Goal: Information Seeking & Learning: Learn about a topic

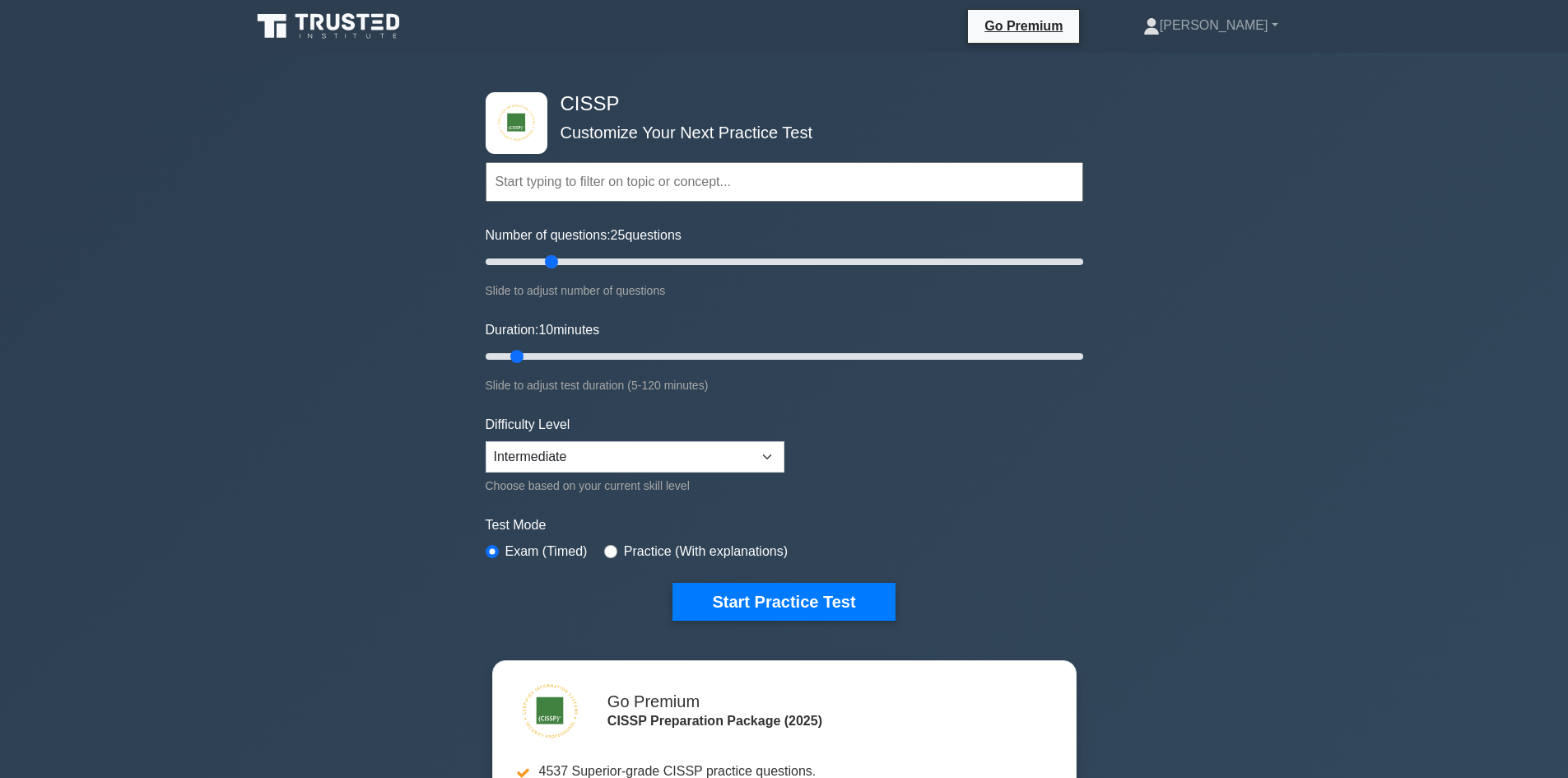
drag, startPoint x: 505, startPoint y: 259, endPoint x: 558, endPoint y: 268, distance: 53.8
type input "25"
click at [558, 268] on input "Number of questions: 25 questions" at bounding box center [784, 261] width 598 height 19
drag, startPoint x: 517, startPoint y: 355, endPoint x: 1254, endPoint y: 377, distance: 737.3
type input "120"
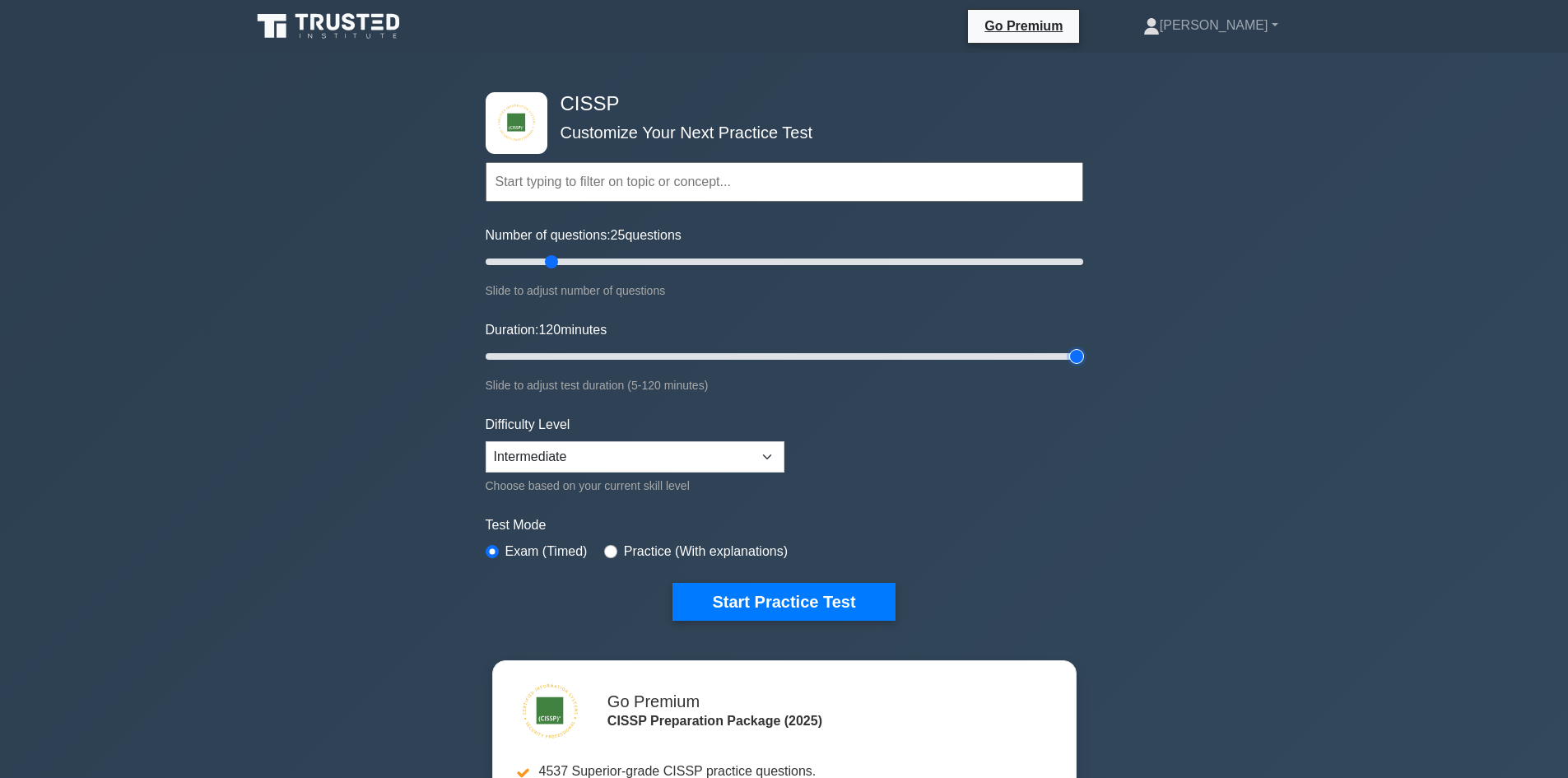
click at [1083, 366] on input "Duration: 120 minutes" at bounding box center [784, 356] width 598 height 19
click at [768, 592] on button "Start Practice Test" at bounding box center [783, 602] width 222 height 38
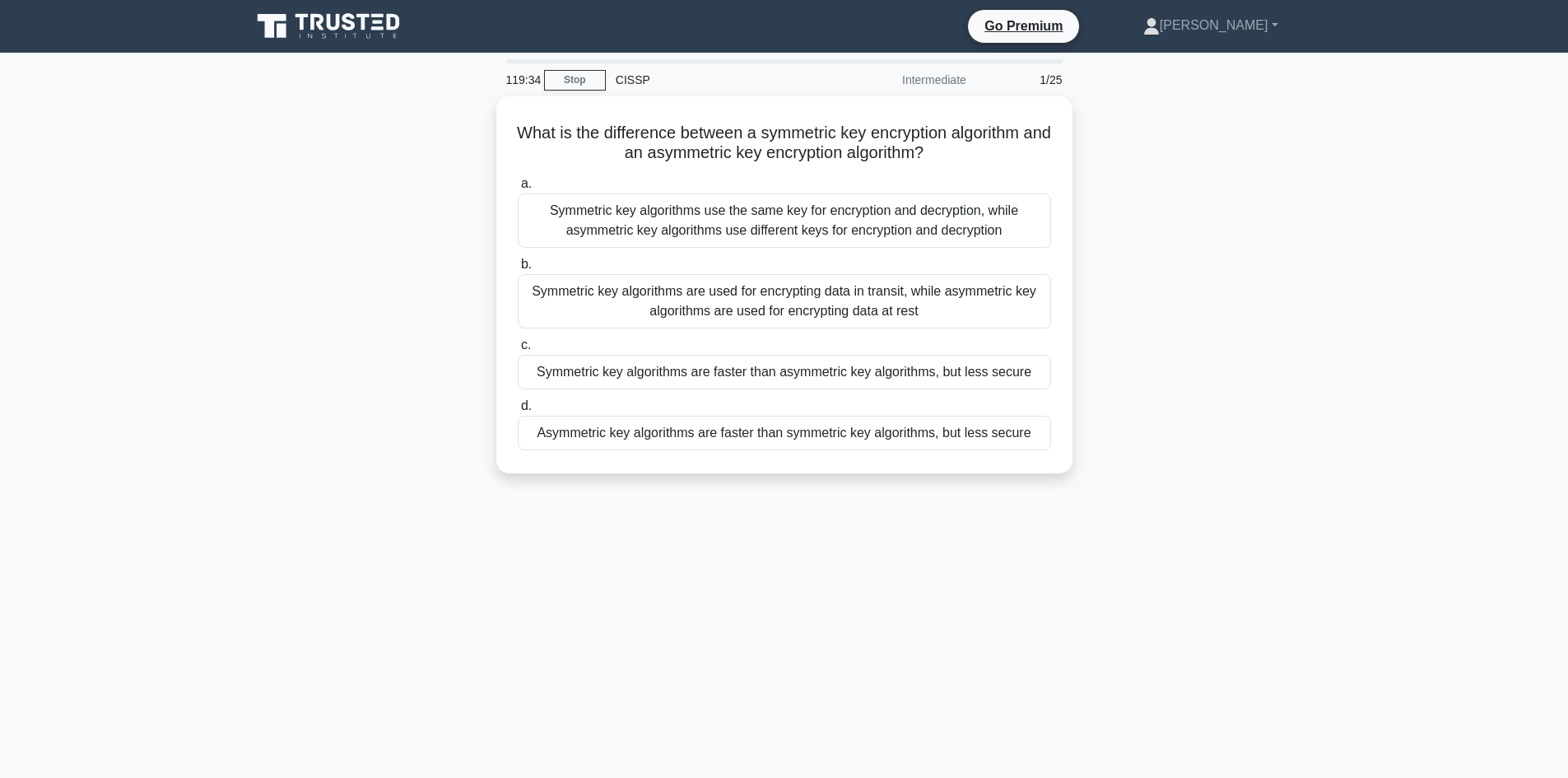
drag, startPoint x: 1306, startPoint y: 612, endPoint x: 366, endPoint y: 114, distance: 1063.8
click at [366, 114] on div "119:34 Stop CISSP Intermediate 1/25 What is the difference between a symmetric …" at bounding box center [784, 471] width 1087 height 823
copy div "What is the difference between a symmetric key encryption algorithm and an asym…"
click at [975, 646] on div "119:28 Stop CISSP Intermediate 1/25 What is the difference between a symmetric …" at bounding box center [784, 471] width 1087 height 823
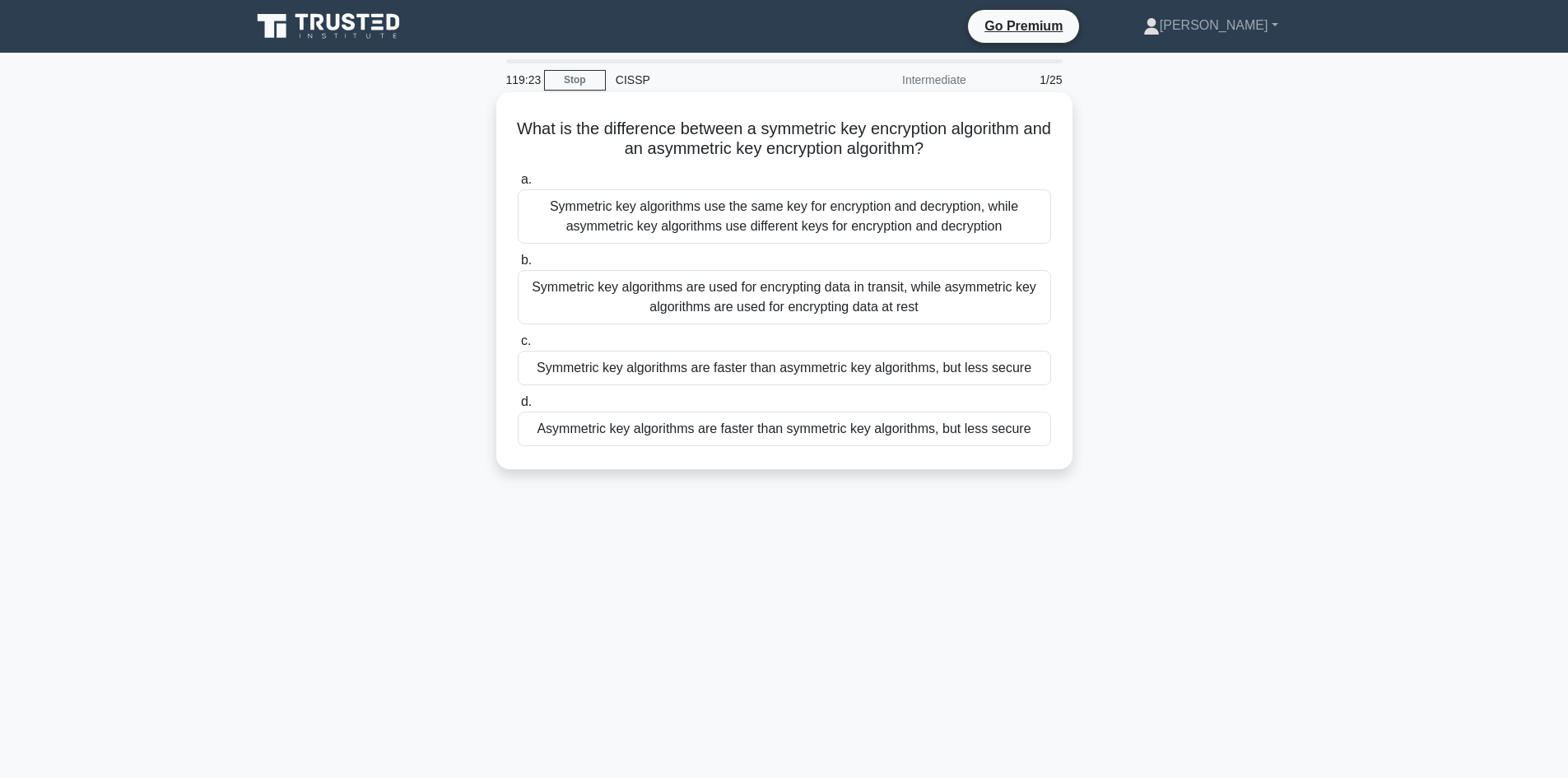
click at [608, 215] on div "Symmetric key algorithms use the same key for encryption and decryption, while …" at bounding box center [784, 216] width 533 height 54
click at [517, 186] on input "a. Symmetric key algorithms use the same key for encryption and decryption, whi…" at bounding box center [517, 180] width 0 height 11
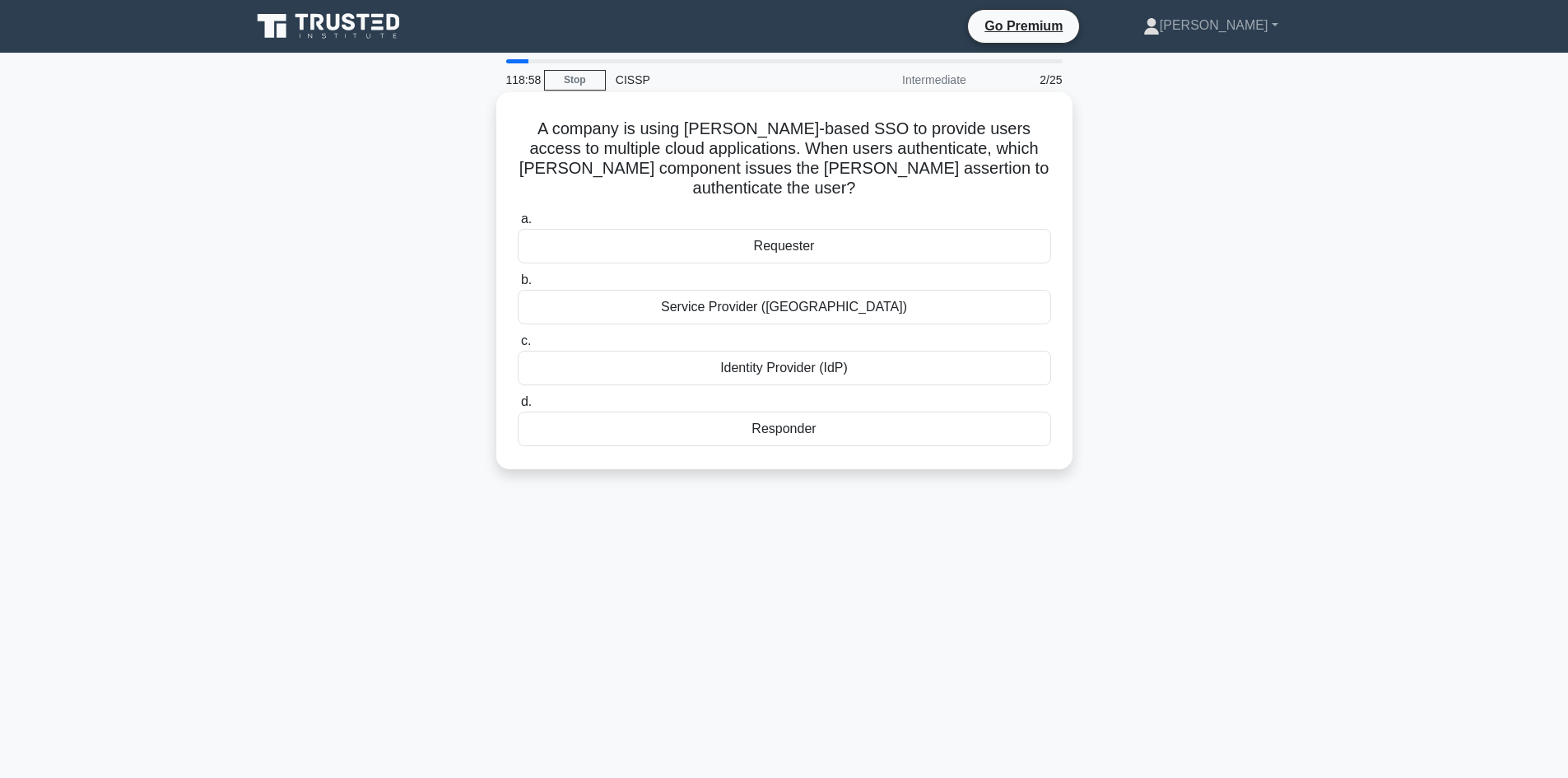
click at [791, 290] on div "Service Provider ([GEOGRAPHIC_DATA])" at bounding box center [784, 306] width 533 height 34
click at [517, 286] on input "b. Service Provider (SP)" at bounding box center [517, 281] width 0 height 11
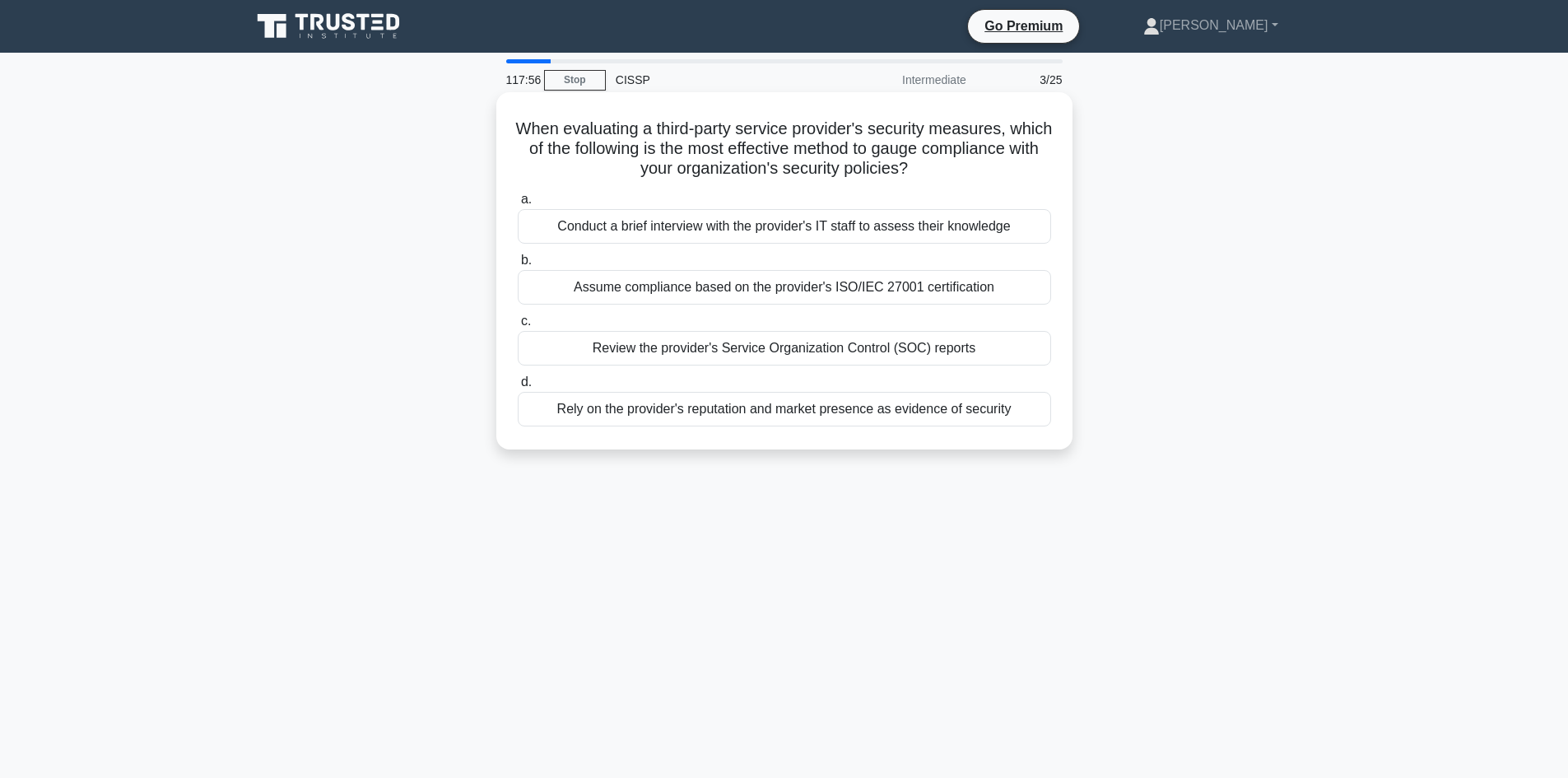
click at [904, 285] on div "Assume compliance based on the provider's ISO/IEC 27001 certification" at bounding box center [784, 287] width 533 height 34
click at [517, 266] on input "b. Assume compliance based on the provider's ISO/IEC 27001 certification" at bounding box center [517, 261] width 0 height 11
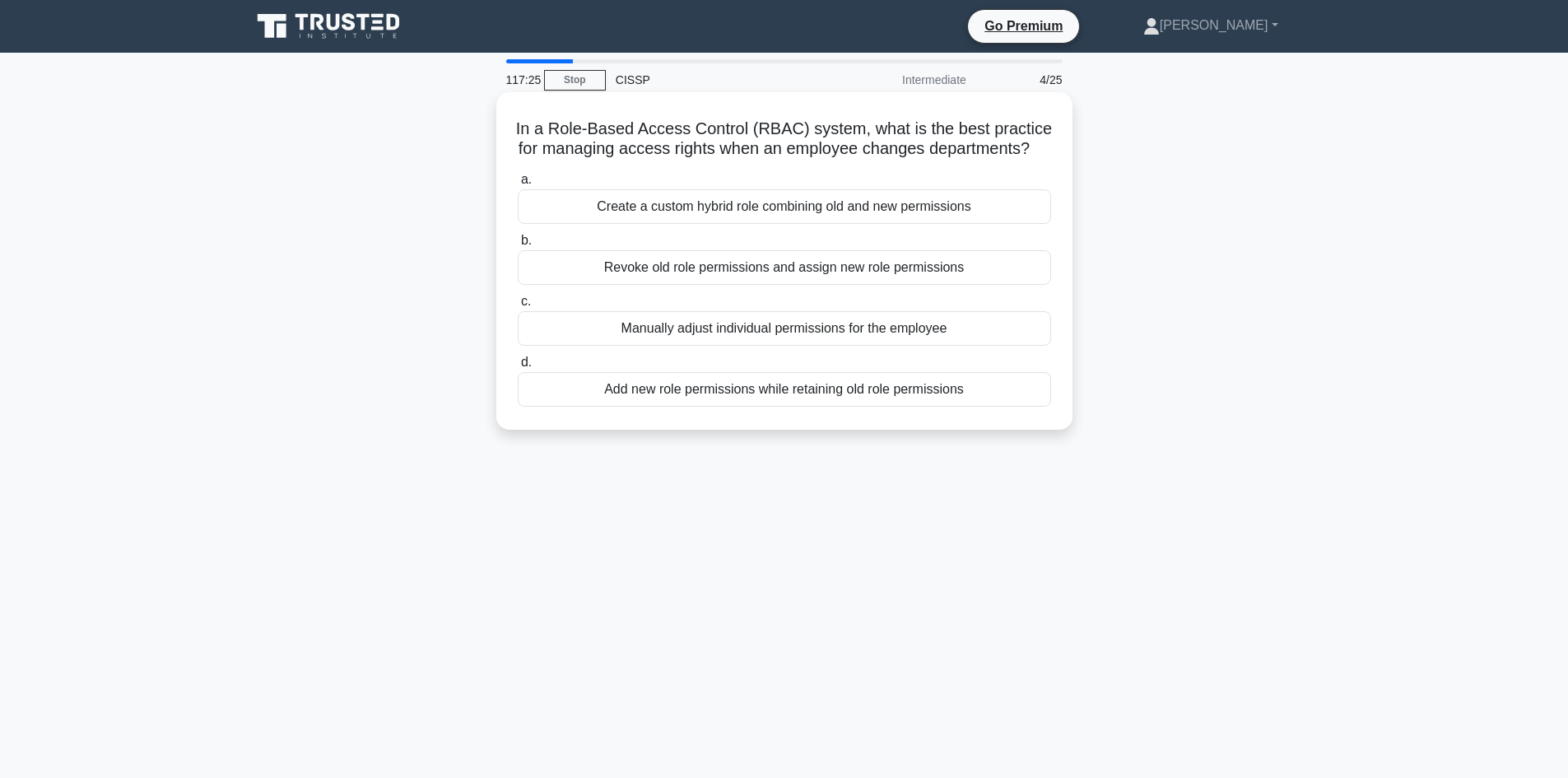
click at [745, 285] on div "Revoke old role permissions and assign new role permissions" at bounding box center [784, 267] width 533 height 34
click at [517, 246] on input "b. Revoke old role permissions and assign new role permissions" at bounding box center [517, 241] width 0 height 11
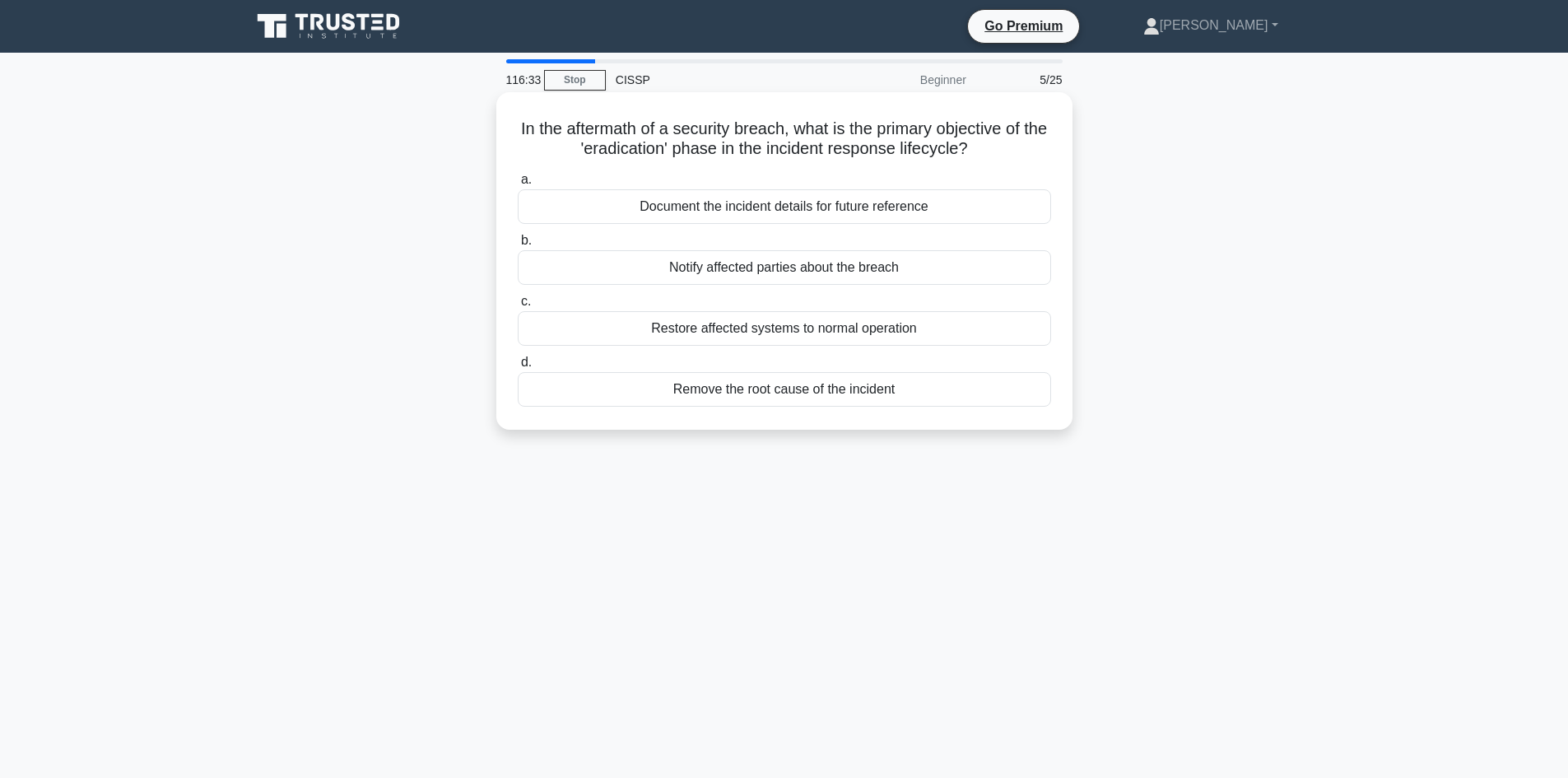
click at [898, 332] on div "Restore affected systems to normal operation" at bounding box center [784, 328] width 533 height 34
click at [517, 307] on input "c. Restore affected systems to normal operation" at bounding box center [517, 302] width 0 height 11
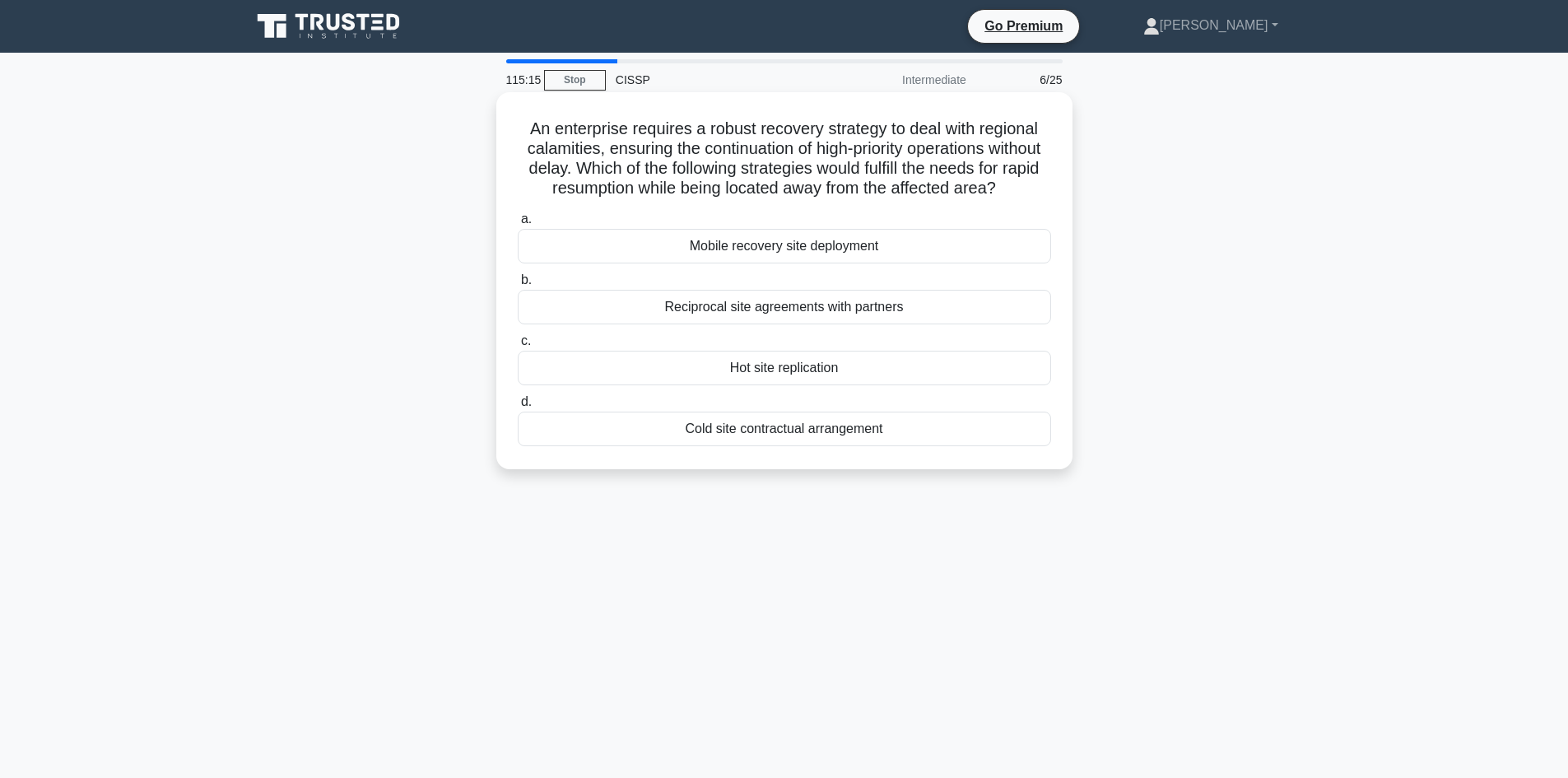
click at [830, 386] on div "Hot site replication" at bounding box center [784, 367] width 533 height 34
click at [517, 347] on input "c. Hot site replication" at bounding box center [517, 341] width 0 height 11
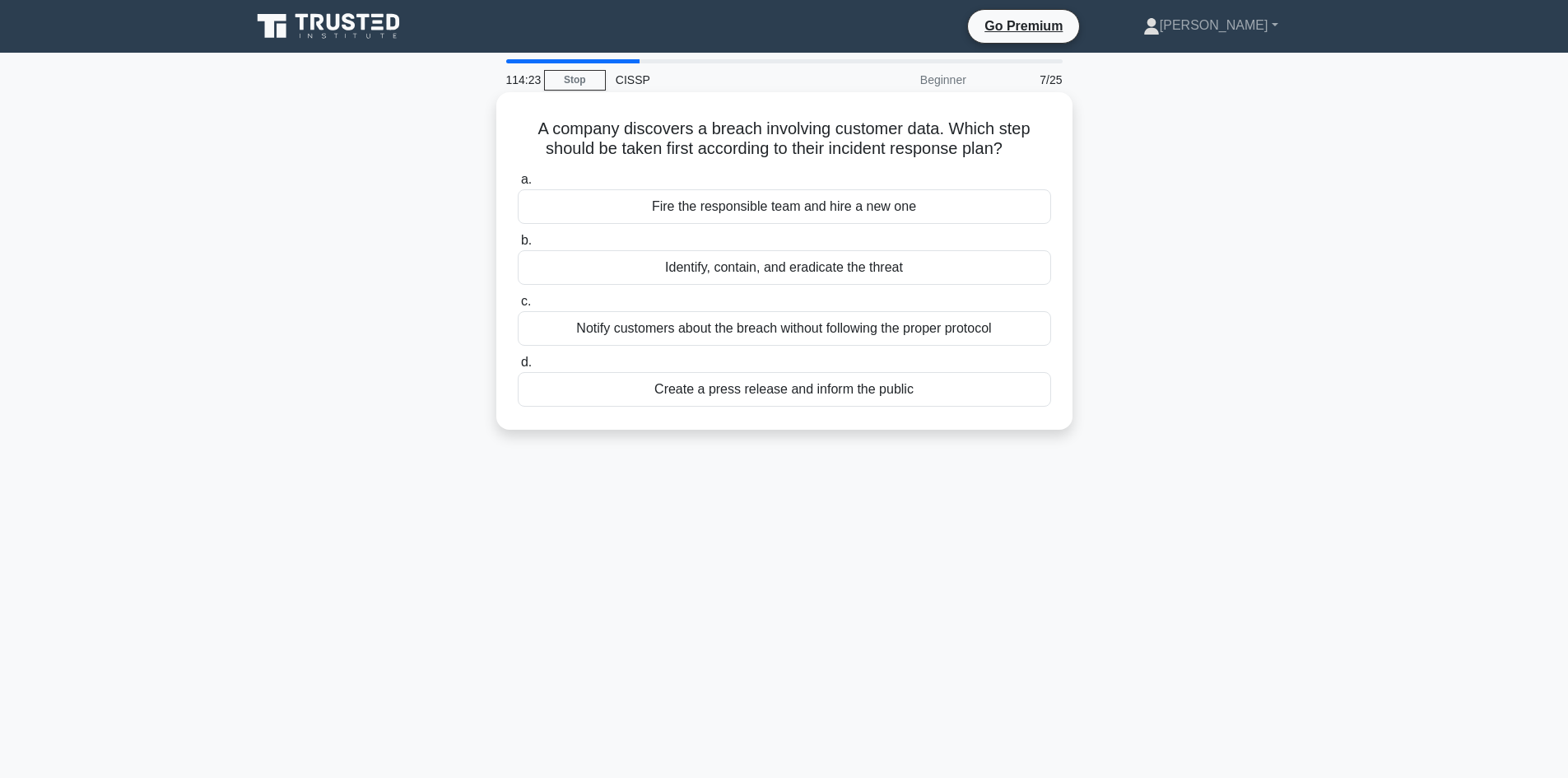
click at [744, 278] on div "Identify, contain, and eradicate the threat" at bounding box center [784, 267] width 533 height 34
click at [517, 246] on input "b. Identify, contain, and eradicate the threat" at bounding box center [517, 241] width 0 height 11
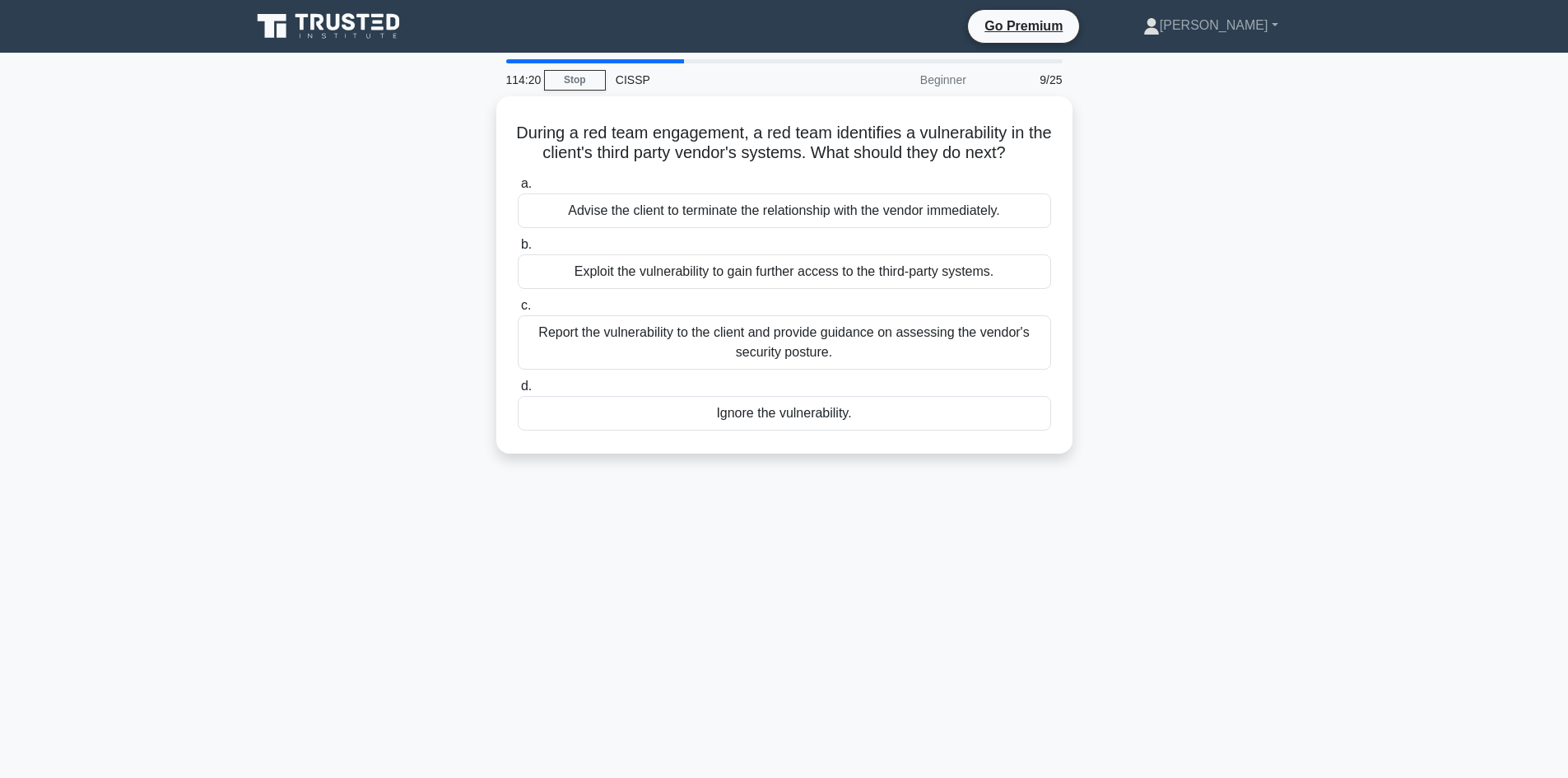
click at [1319, 417] on div "During a red team engagement, a red team identifies a vulnerability in the clie…" at bounding box center [784, 284] width 1087 height 377
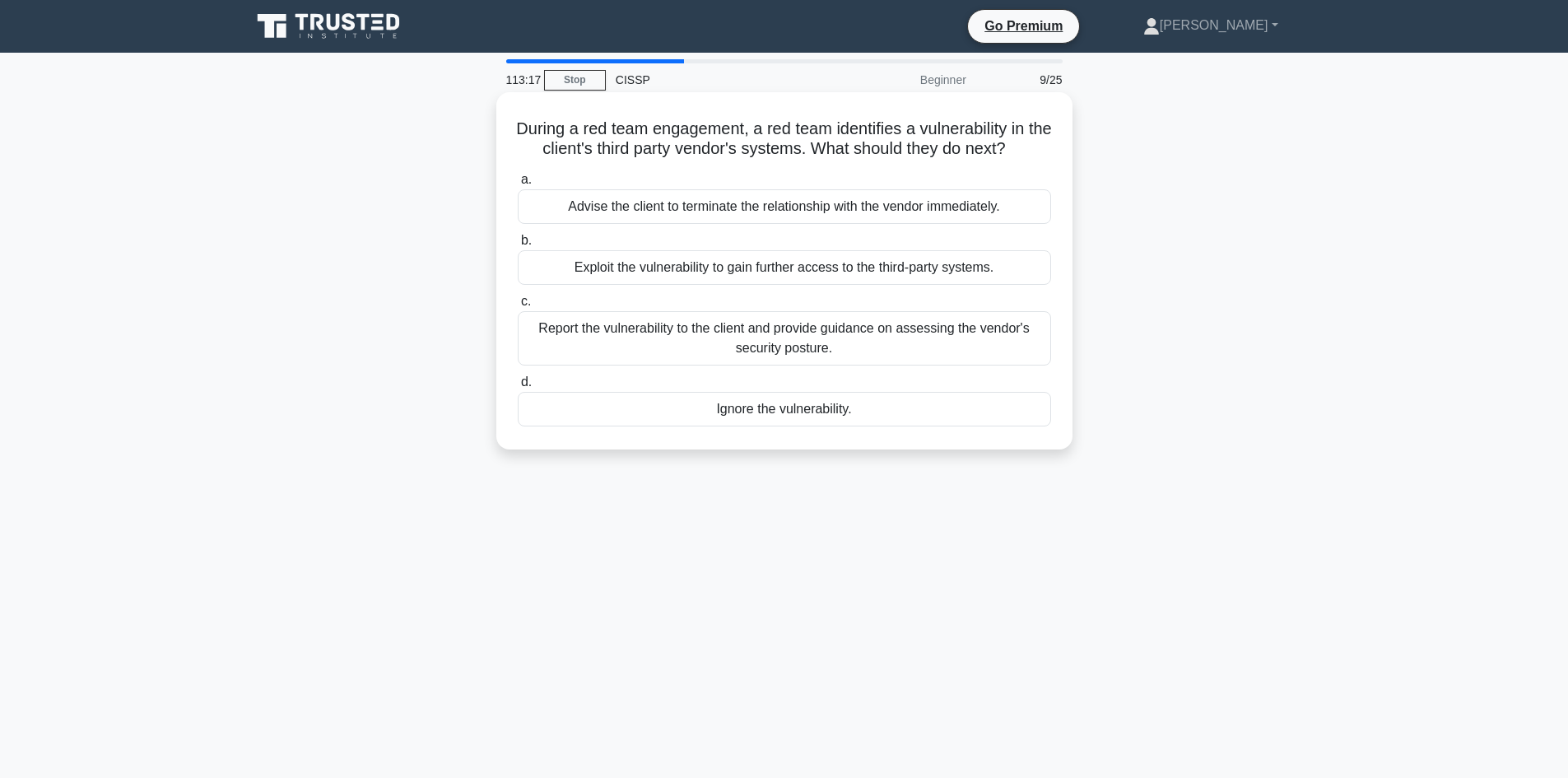
click at [829, 337] on div "Report the vulnerability to the client and provide guidance on assessing the ve…" at bounding box center [784, 338] width 533 height 54
click at [517, 307] on input "c. Report the vulnerability to the client and provide guidance on assessing the…" at bounding box center [517, 302] width 0 height 11
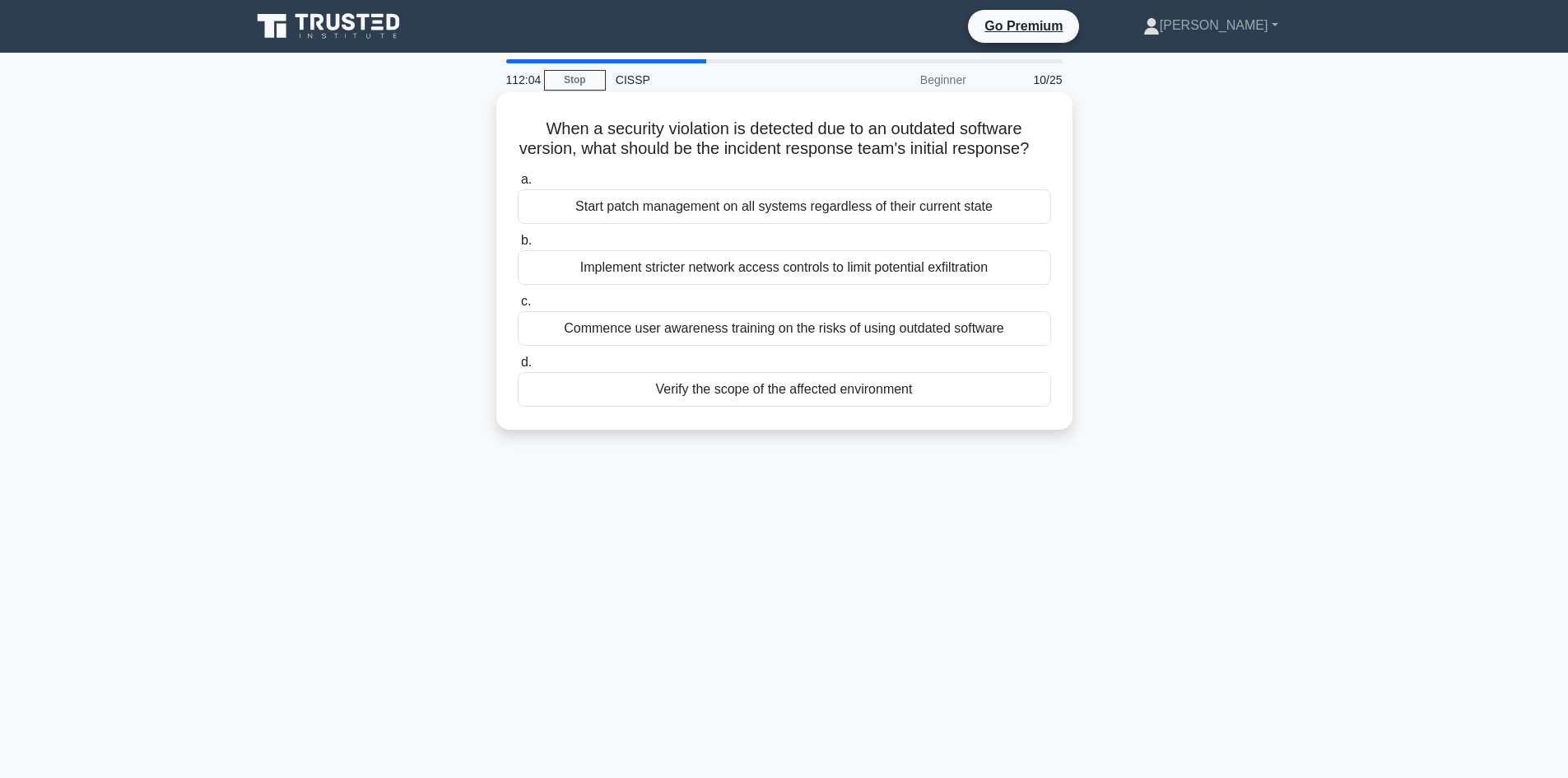
click at [732, 407] on div "Verify the scope of the affected environment" at bounding box center [784, 389] width 533 height 34
click at [517, 368] on input "d. Verify the scope of the affected environment" at bounding box center [517, 363] width 0 height 11
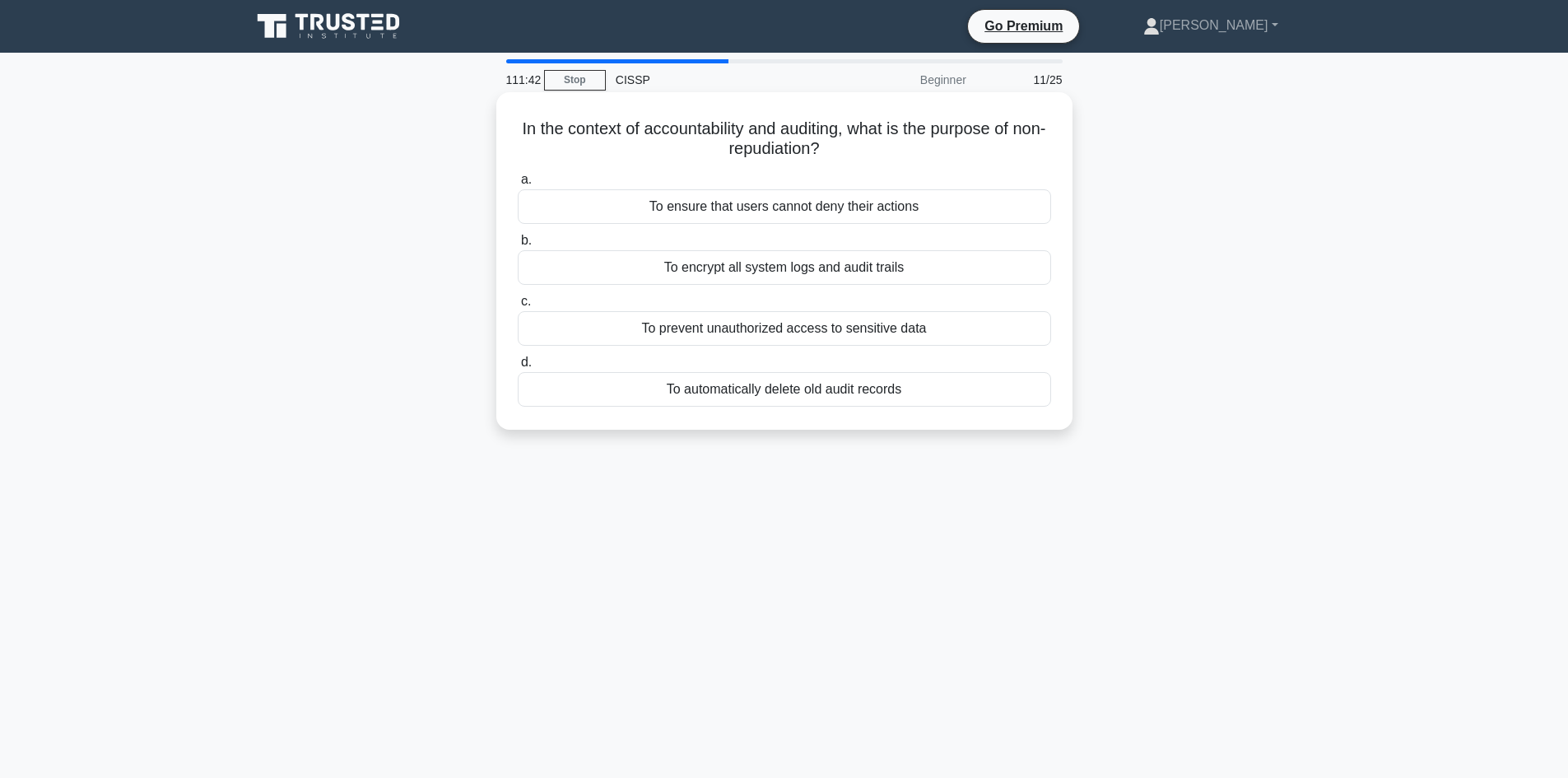
click at [812, 209] on div "To ensure that users cannot deny their actions" at bounding box center [784, 206] width 533 height 34
click at [845, 211] on div "To ensure that users cannot deny their actions" at bounding box center [784, 206] width 533 height 34
click at [517, 186] on input "a. To ensure that users cannot deny their actions" at bounding box center [517, 180] width 0 height 11
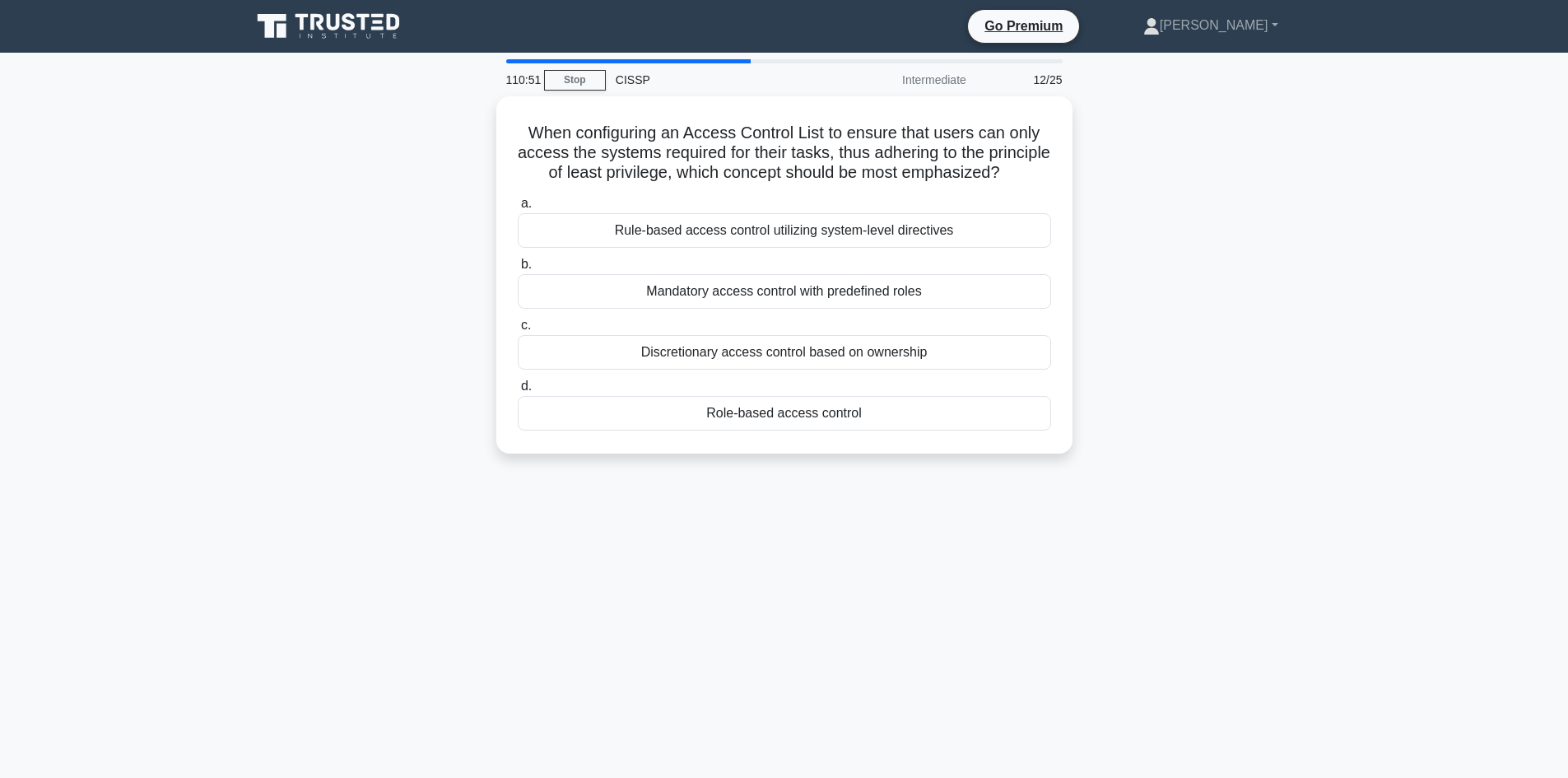
drag, startPoint x: 1249, startPoint y: 514, endPoint x: 477, endPoint y: 113, distance: 869.9
click at [477, 113] on div "110:51 Stop CISSP Intermediate 12/25 When configuring an Access Control List to…" at bounding box center [784, 471] width 1087 height 823
copy div "When configuring an Access Control List to ensure that users can only access th…"
click at [1045, 612] on div "110:42 Stop CISSP Intermediate 12/25 When configuring an Access Control List to…" at bounding box center [784, 471] width 1087 height 823
click at [1047, 612] on div "110:42 Stop CISSP Intermediate 12/25 When configuring an Access Control List to…" at bounding box center [784, 471] width 1087 height 823
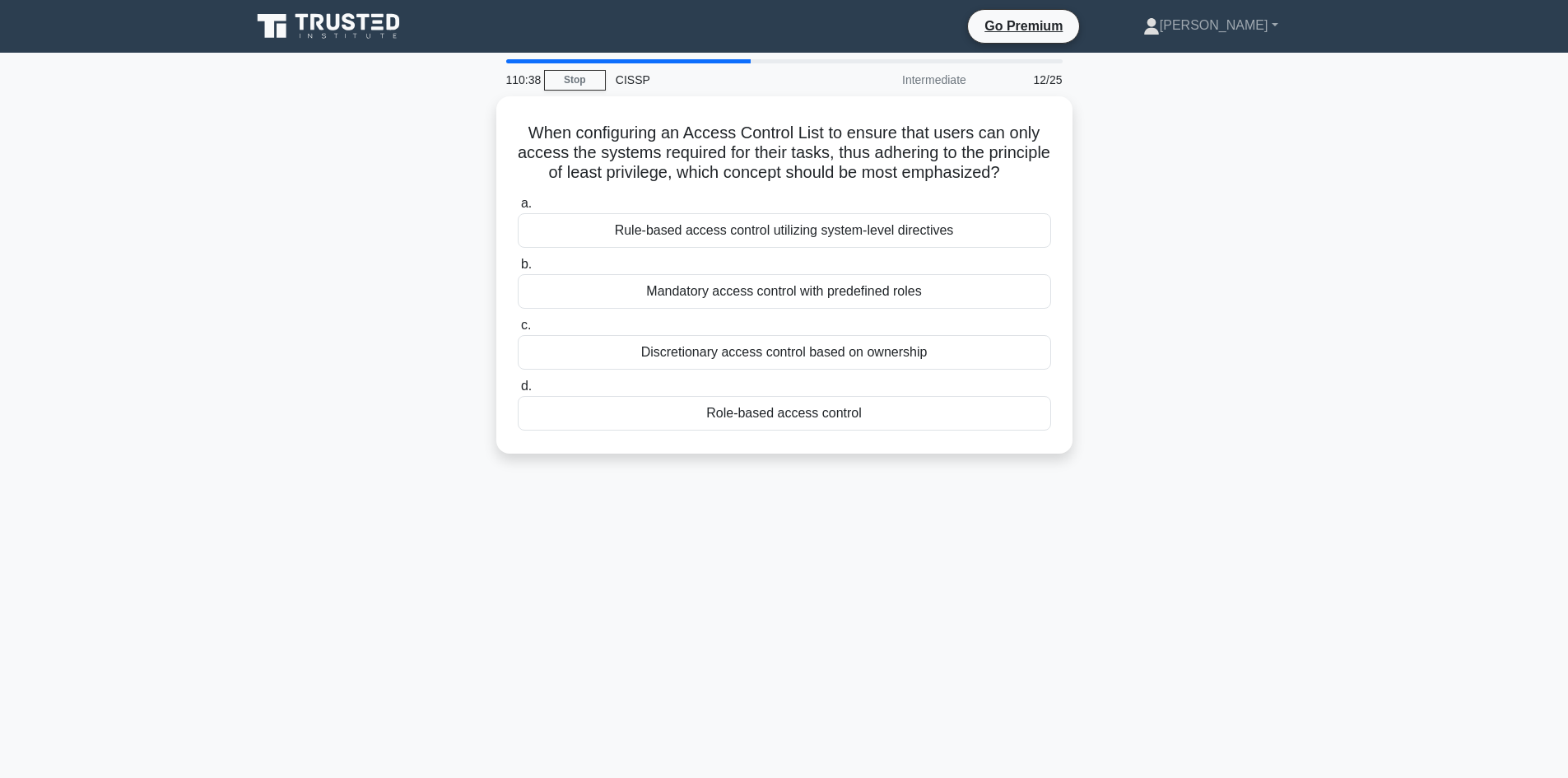
click at [1188, 583] on div "110:38 Stop CISSP Intermediate 12/25 When configuring an Access Control List to…" at bounding box center [784, 471] width 1087 height 823
click at [728, 426] on div "Role-based access control" at bounding box center [784, 409] width 533 height 34
click at [517, 388] on input "d. Role-based access control" at bounding box center [517, 383] width 0 height 11
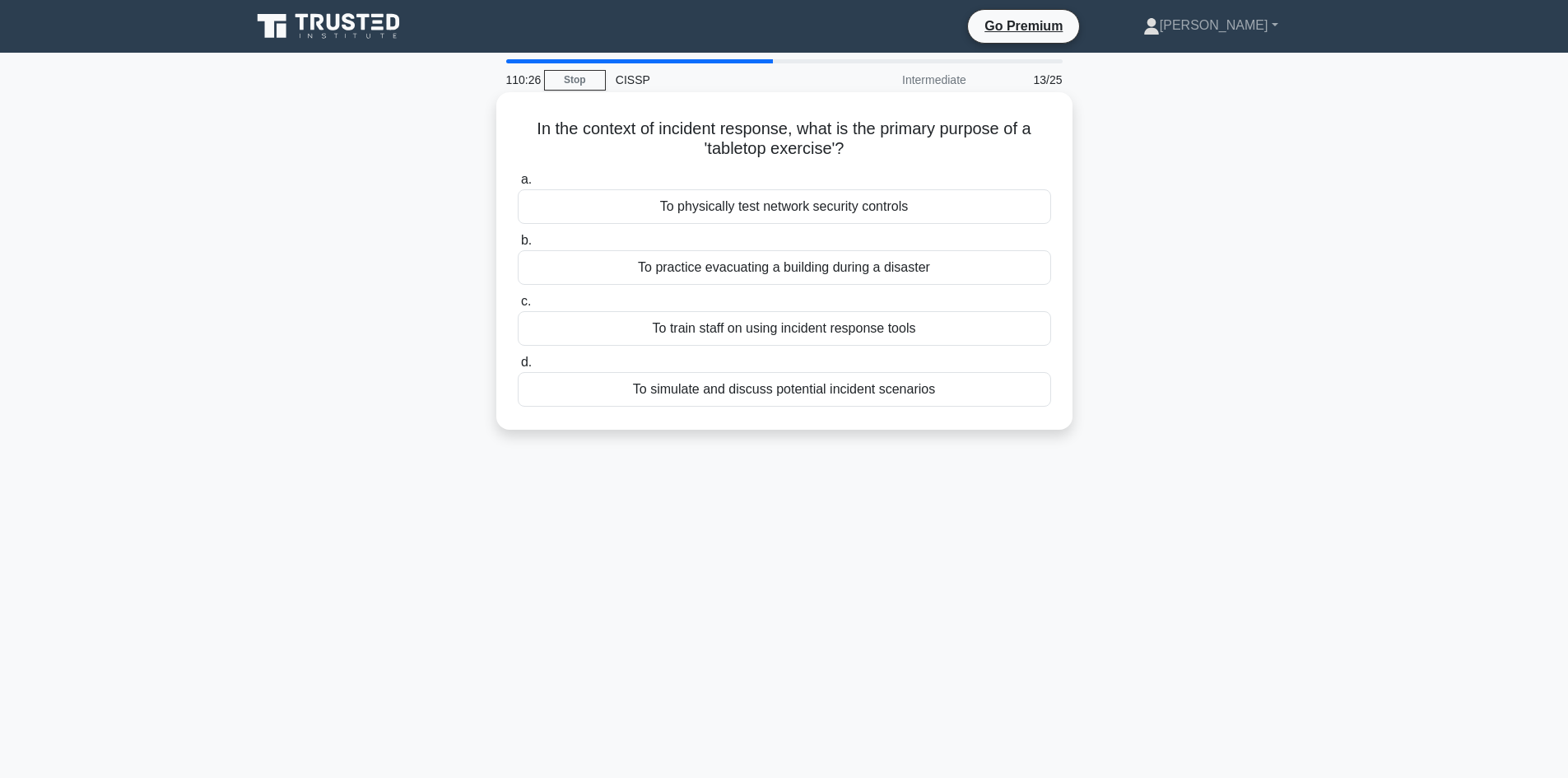
click at [786, 393] on div "To simulate and discuss potential incident scenarios" at bounding box center [784, 389] width 533 height 34
click at [517, 368] on input "d. To simulate and discuss potential incident scenarios" at bounding box center [517, 363] width 0 height 11
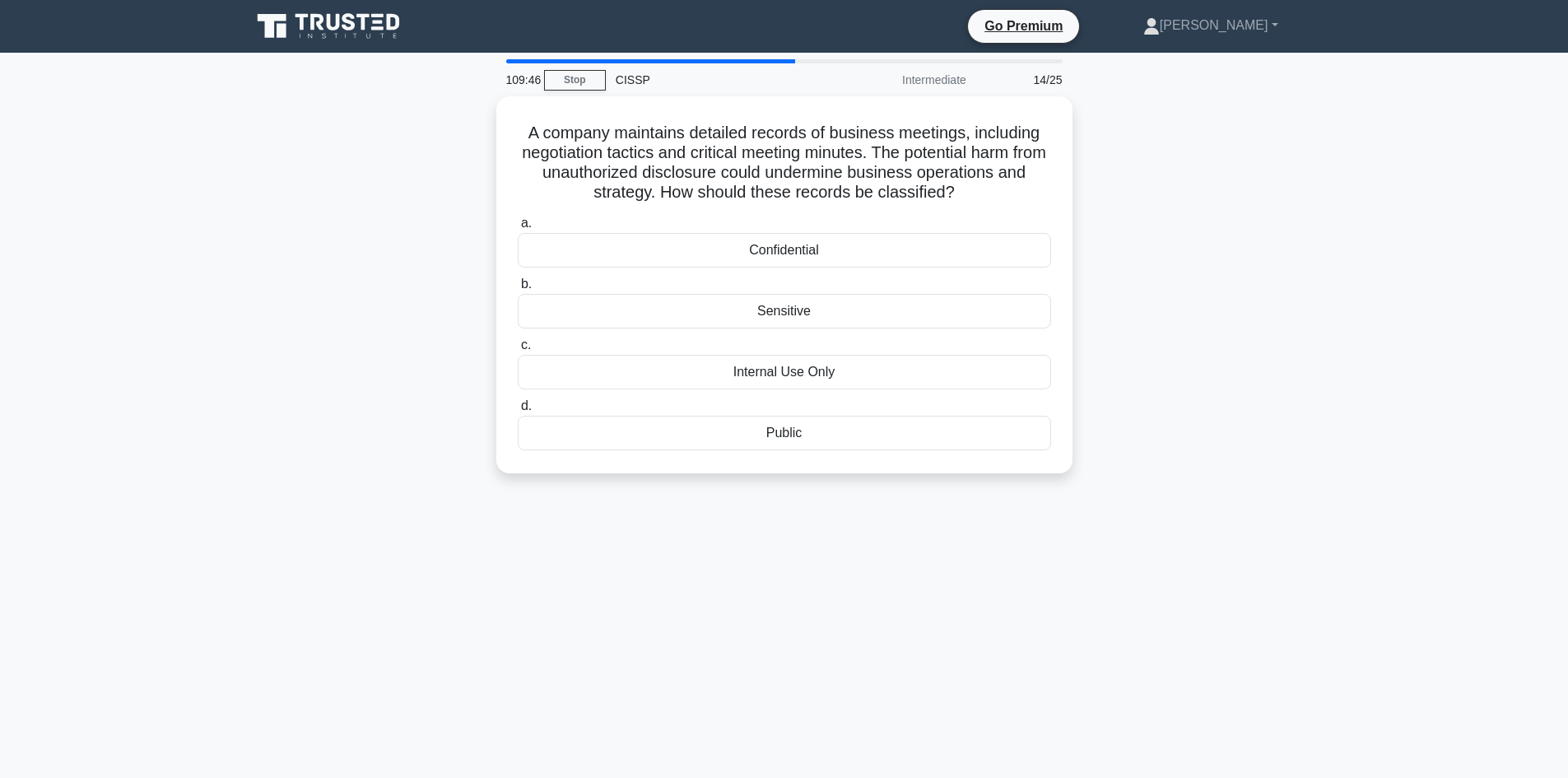
click at [1319, 543] on div "109:46 Stop CISSP Intermediate 14/25 A company maintains detailed records of bu…" at bounding box center [784, 471] width 1087 height 823
click at [780, 245] on div "Confidential" at bounding box center [784, 245] width 533 height 34
click at [517, 225] on input "a. Confidential" at bounding box center [517, 220] width 0 height 11
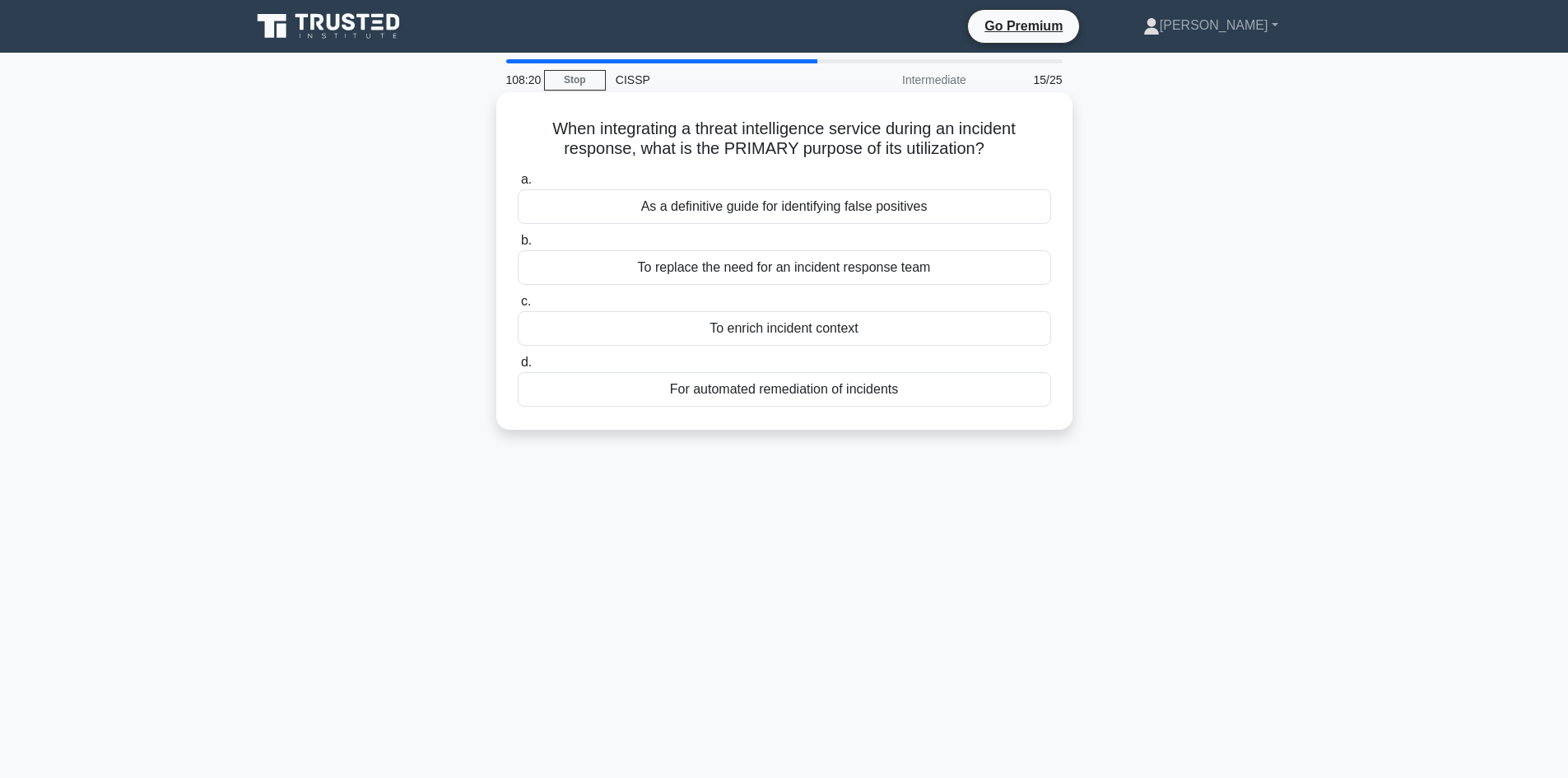
click at [766, 333] on div "To enrich incident context" at bounding box center [784, 328] width 533 height 34
click at [517, 307] on input "c. To enrich incident context" at bounding box center [517, 302] width 0 height 11
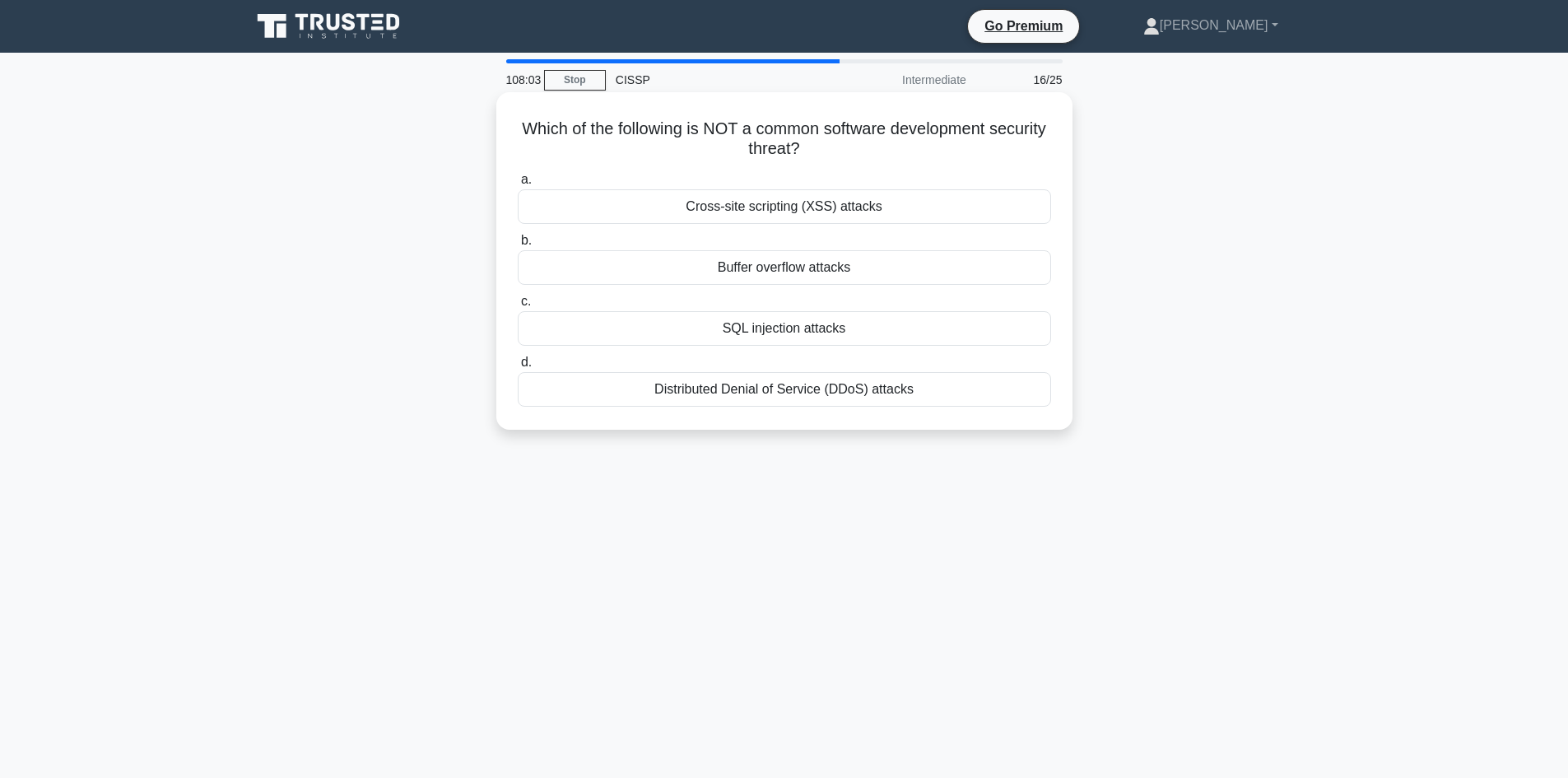
click at [841, 386] on div "Distributed Denial of Service (DDoS) attacks" at bounding box center [784, 389] width 533 height 34
click at [517, 368] on input "d. Distributed Denial of Service (DDoS) attacks" at bounding box center [517, 363] width 0 height 11
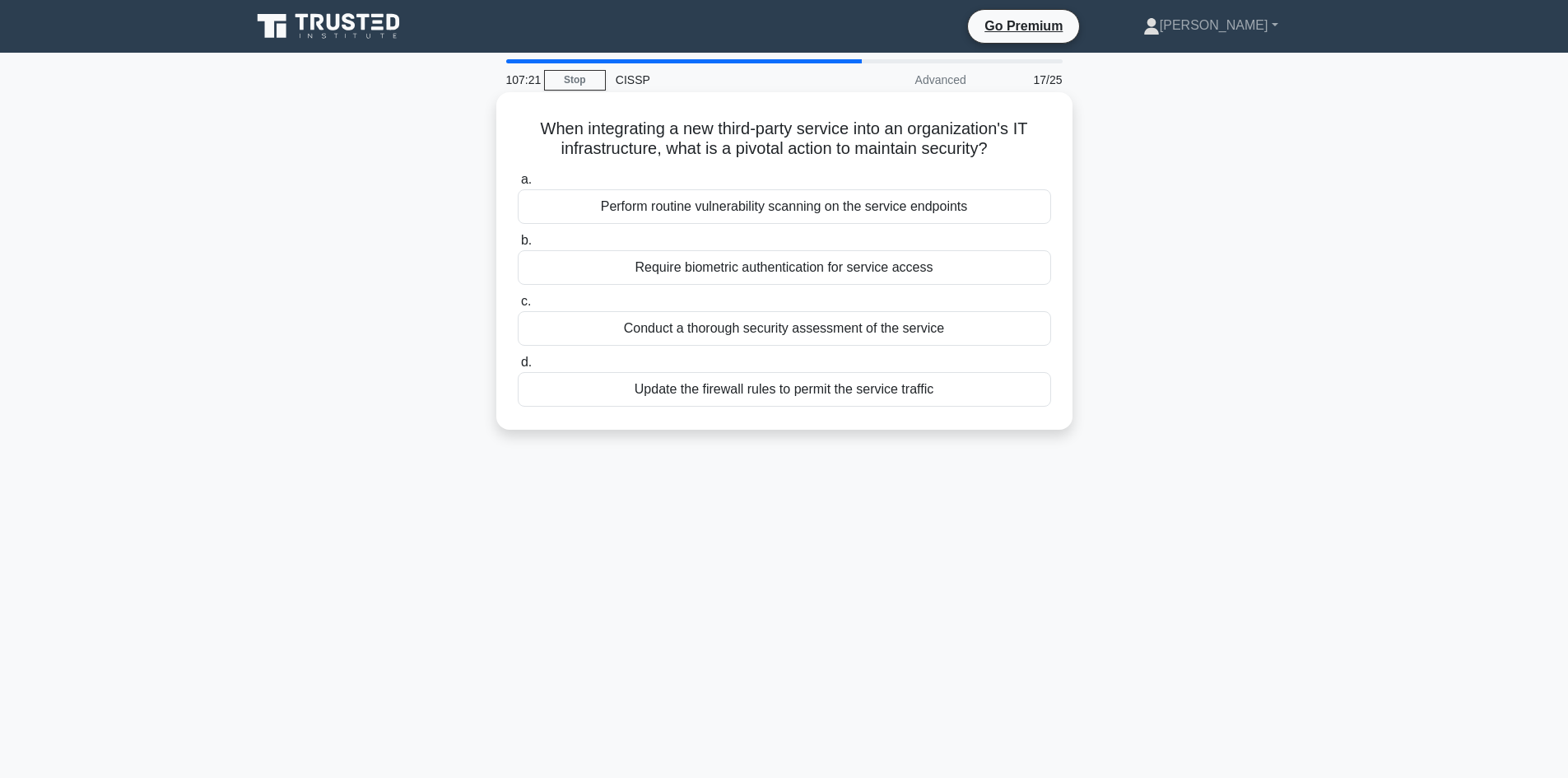
click at [844, 325] on div "Conduct a thorough security assessment of the service" at bounding box center [784, 328] width 533 height 34
click at [517, 307] on input "c. Conduct a thorough security assessment of the service" at bounding box center [517, 302] width 0 height 11
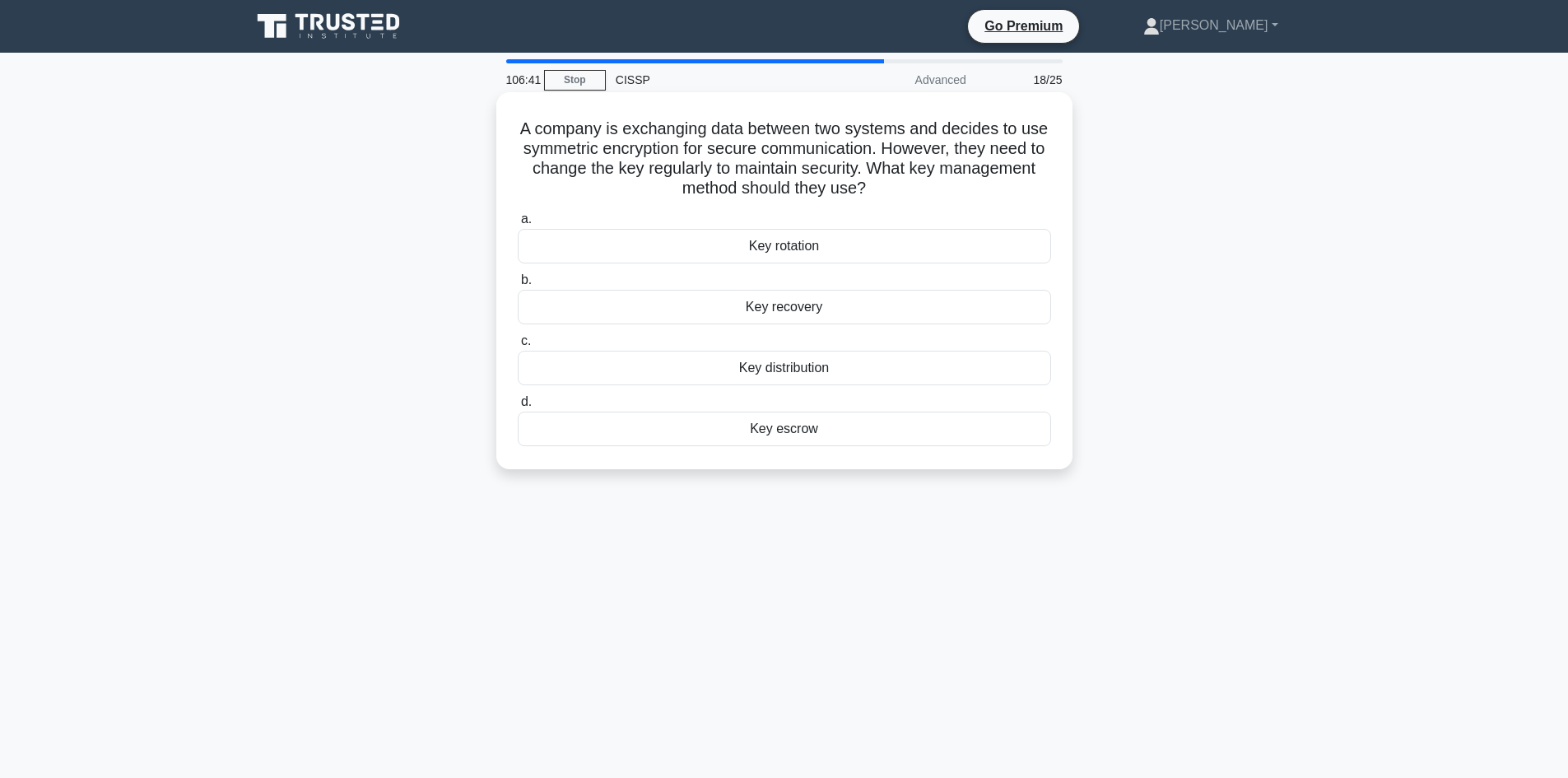
click at [828, 246] on div "Key rotation" at bounding box center [784, 245] width 533 height 34
click at [517, 225] on input "a. Key rotation" at bounding box center [517, 220] width 0 height 11
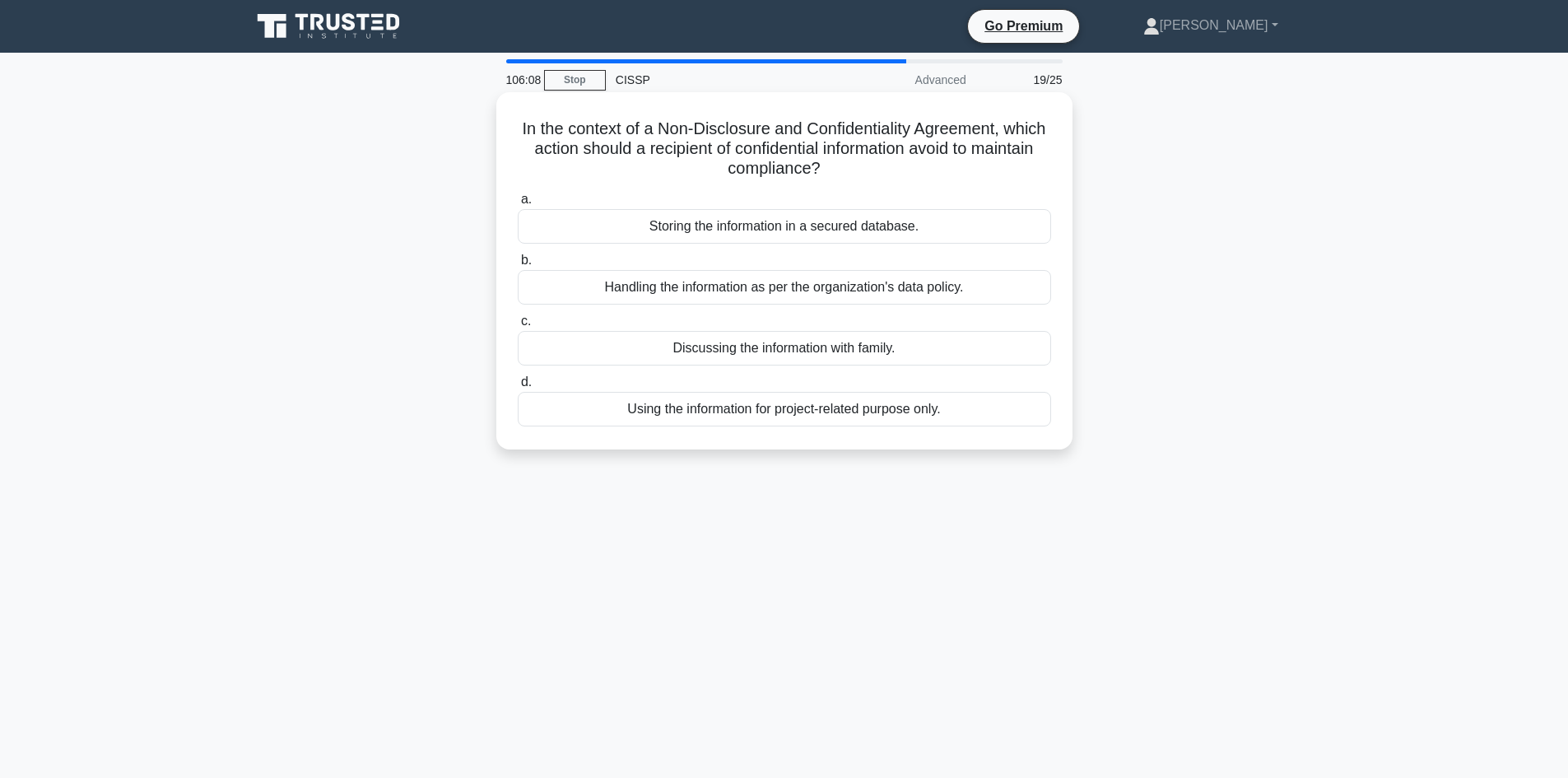
click at [766, 351] on div "Discussing the information with family." at bounding box center [784, 348] width 533 height 34
click at [517, 327] on input "c. Discussing the information with family." at bounding box center [517, 322] width 0 height 11
click at [857, 410] on div "Identify and block the sender's email address" at bounding box center [784, 409] width 533 height 34
click at [517, 388] on input "d. Identify and block the sender's email address" at bounding box center [517, 383] width 0 height 11
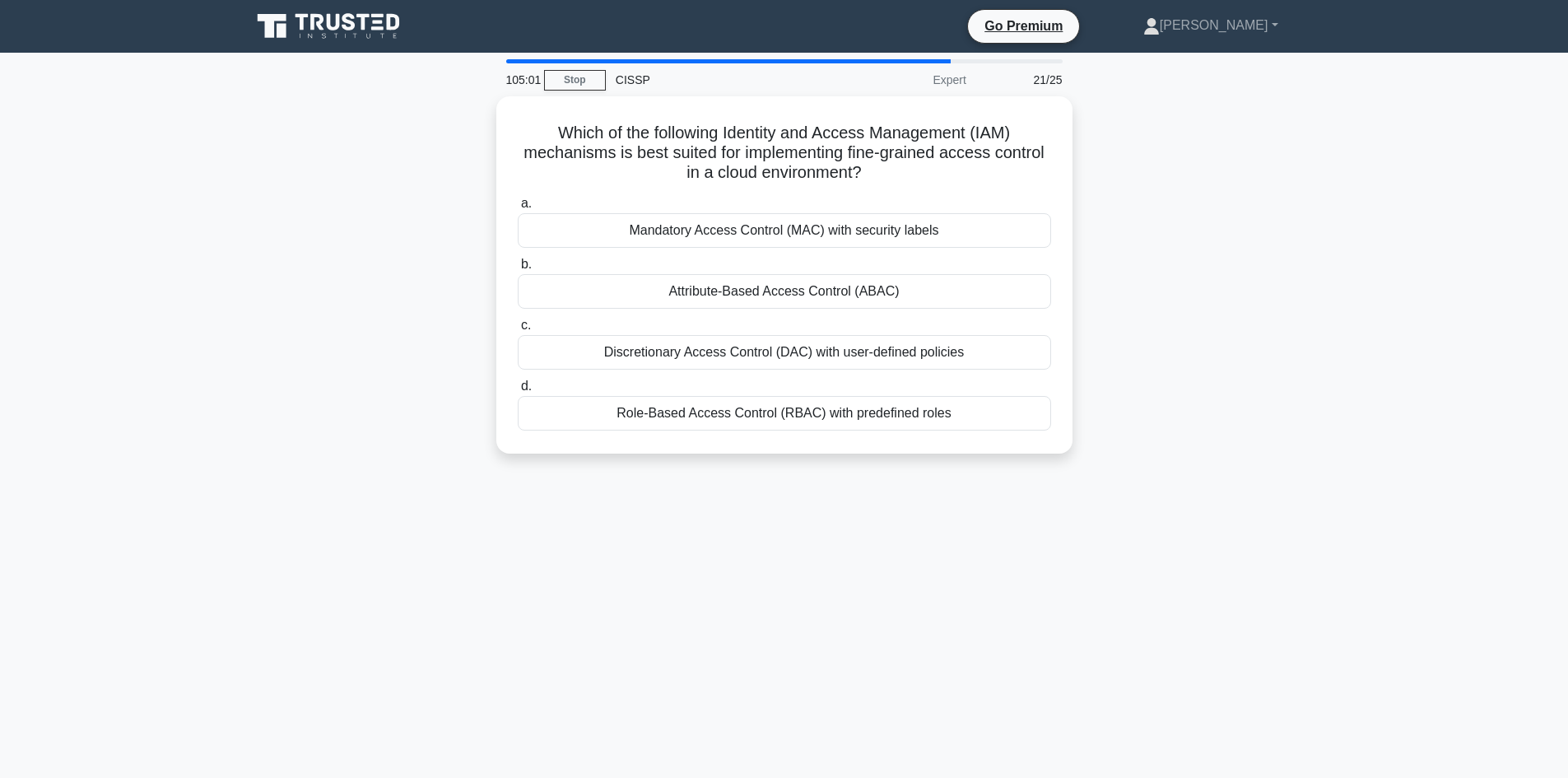
click at [1328, 474] on main "105:01 Stop CISSP Expert 21/25 Which of the following Identity and Access Manag…" at bounding box center [784, 471] width 1568 height 837
click at [889, 410] on div "Role-Based Access Control (RBAC) with predefined roles" at bounding box center [784, 409] width 533 height 34
click at [517, 388] on input "d. Role-Based Access Control (RBAC) with predefined roles" at bounding box center [517, 383] width 0 height 11
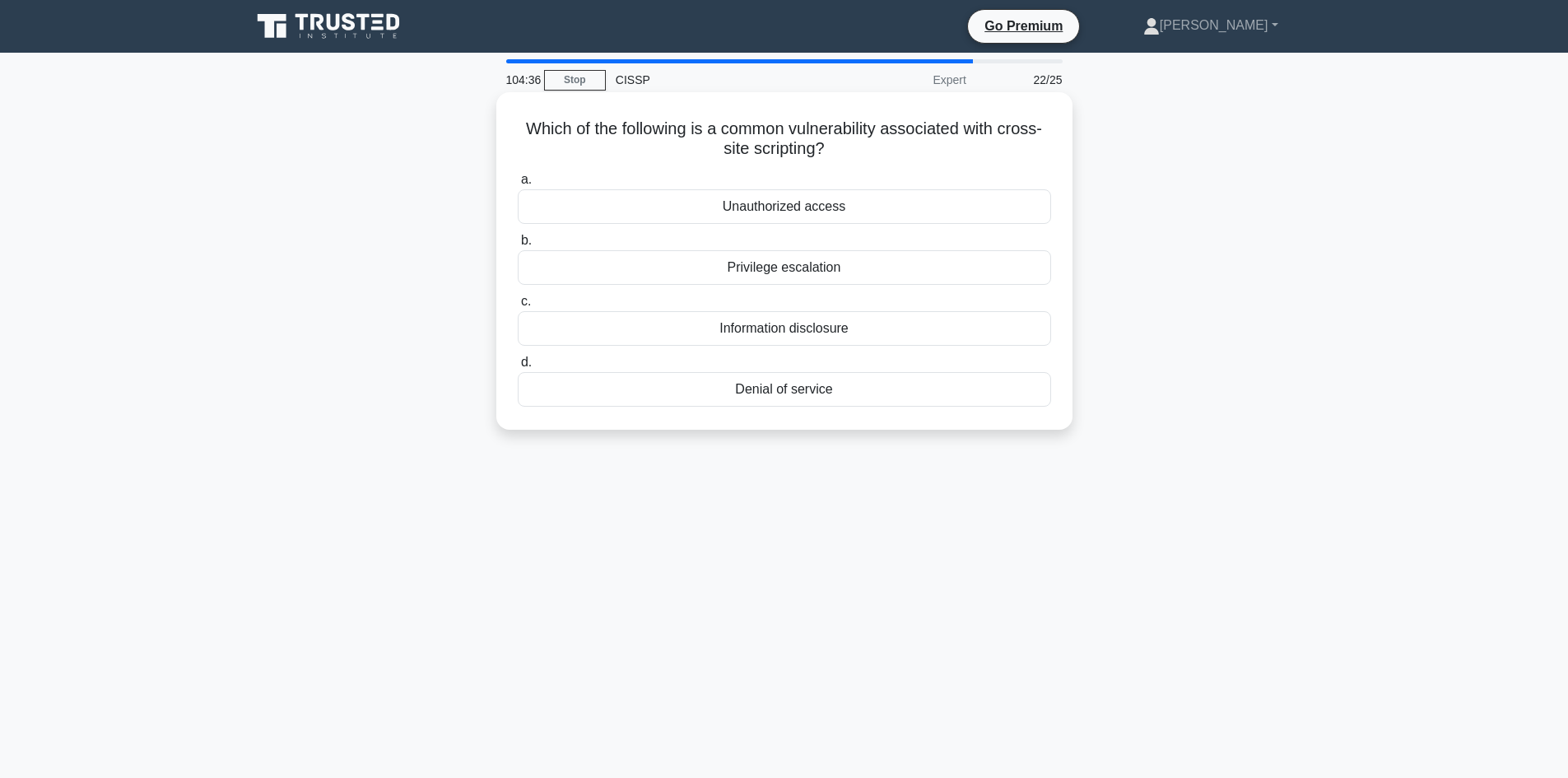
click at [764, 263] on div "Privilege escalation" at bounding box center [784, 267] width 533 height 34
click at [517, 246] on input "b. Privilege escalation" at bounding box center [517, 241] width 0 height 11
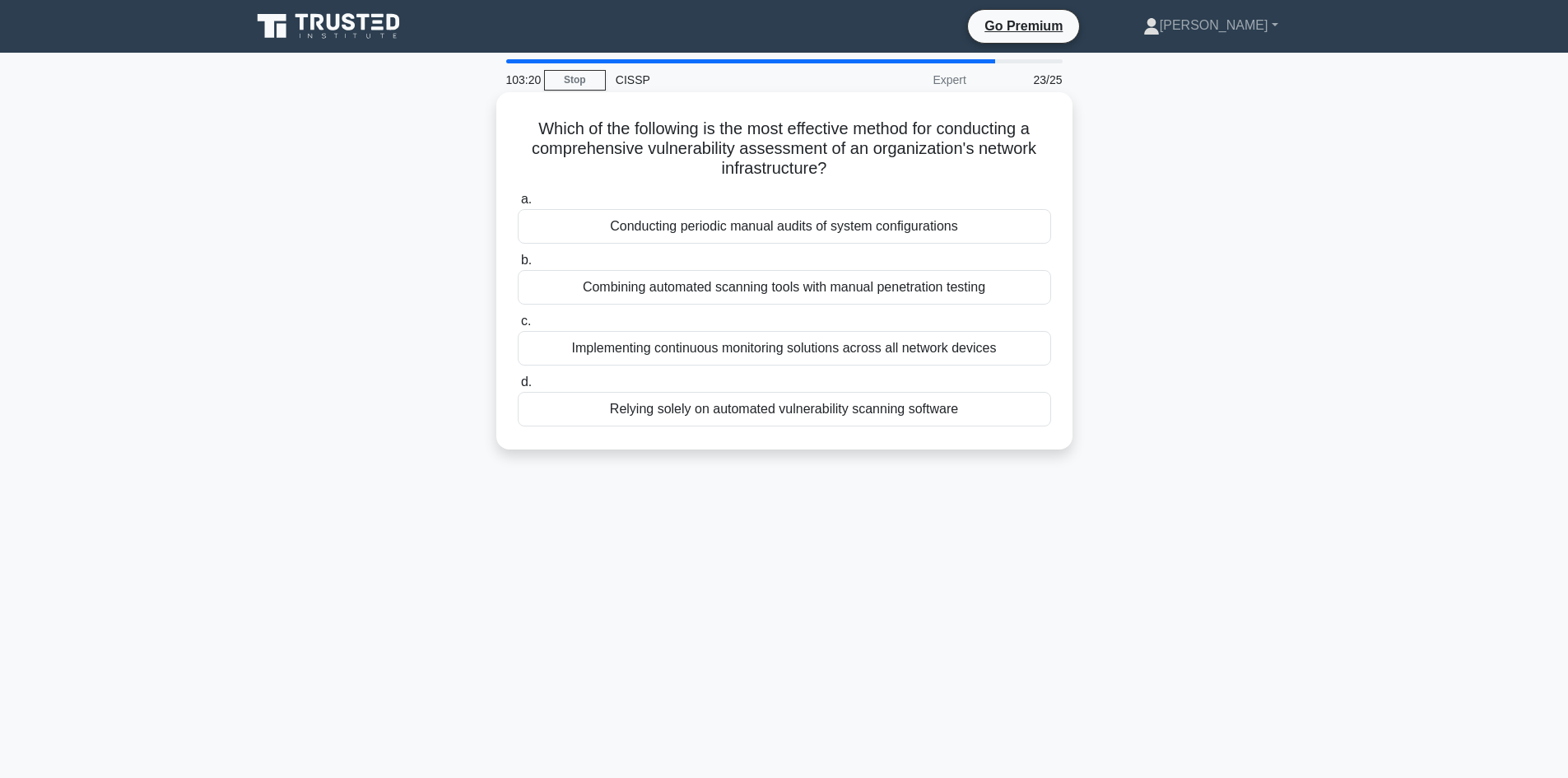
click at [875, 359] on div "Implementing continuous monitoring solutions across all network devices" at bounding box center [784, 348] width 533 height 34
click at [517, 327] on input "c. Implementing continuous monitoring solutions across all network devices" at bounding box center [517, 322] width 0 height 11
click at [884, 355] on div "Ensuring chain of custody is documented" at bounding box center [784, 348] width 533 height 34
click at [517, 327] on input "c. Ensuring chain of custody is documented" at bounding box center [517, 322] width 0 height 11
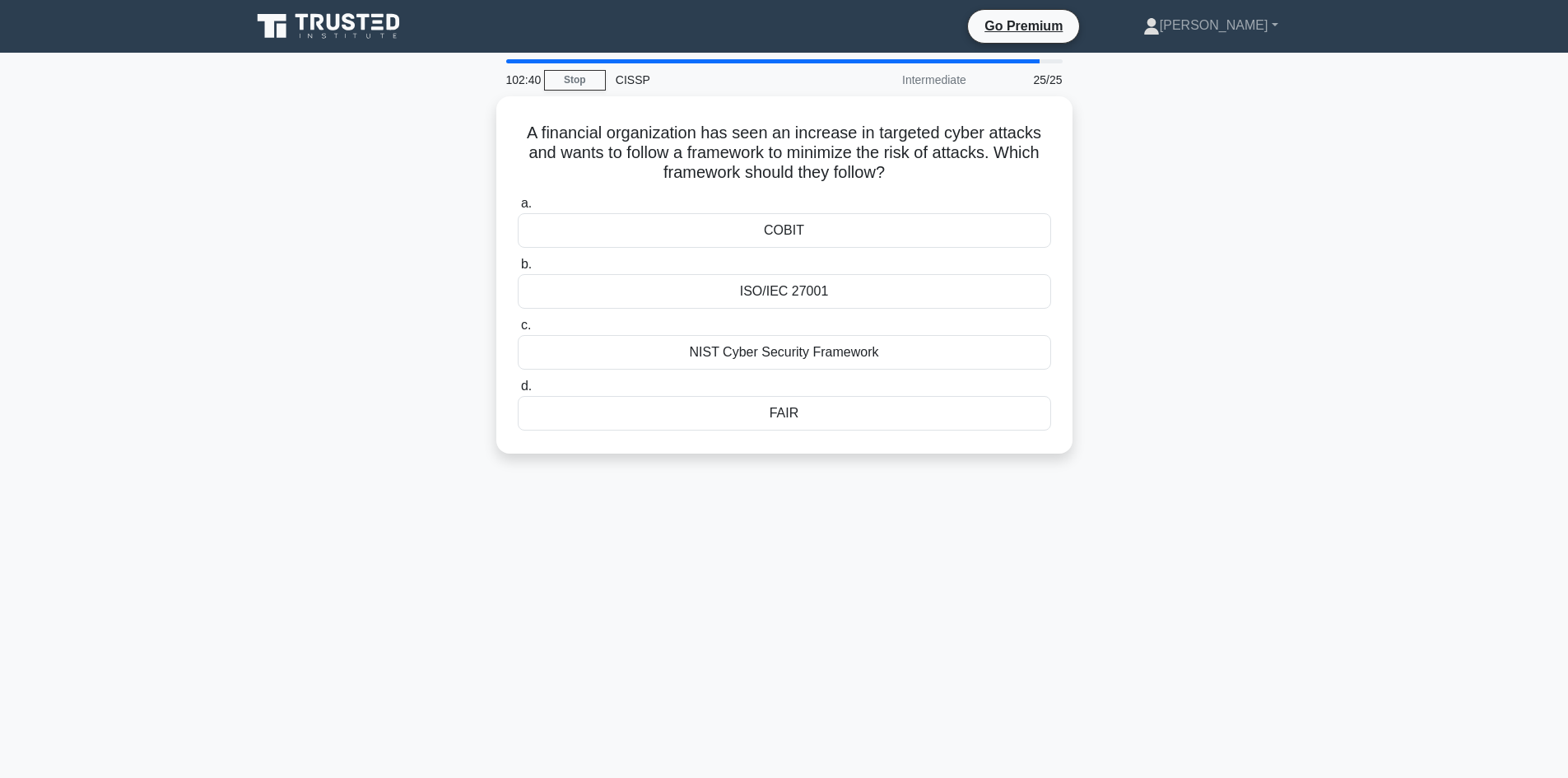
drag, startPoint x: 1229, startPoint y: 455, endPoint x: 472, endPoint y: 137, distance: 821.1
click at [472, 137] on div "A financial organization has seen an increase in targeted cyber attacks and wan…" at bounding box center [784, 284] width 1087 height 377
copy div "A financial organization has seen an increase in targeted cyber attacks and wan…"
drag, startPoint x: 1140, startPoint y: 628, endPoint x: 1076, endPoint y: 602, distance: 69.1
click at [1140, 628] on div "102:30 Stop CISSP Intermediate 25/25 A financial organization has seen an incre…" at bounding box center [784, 471] width 1087 height 823
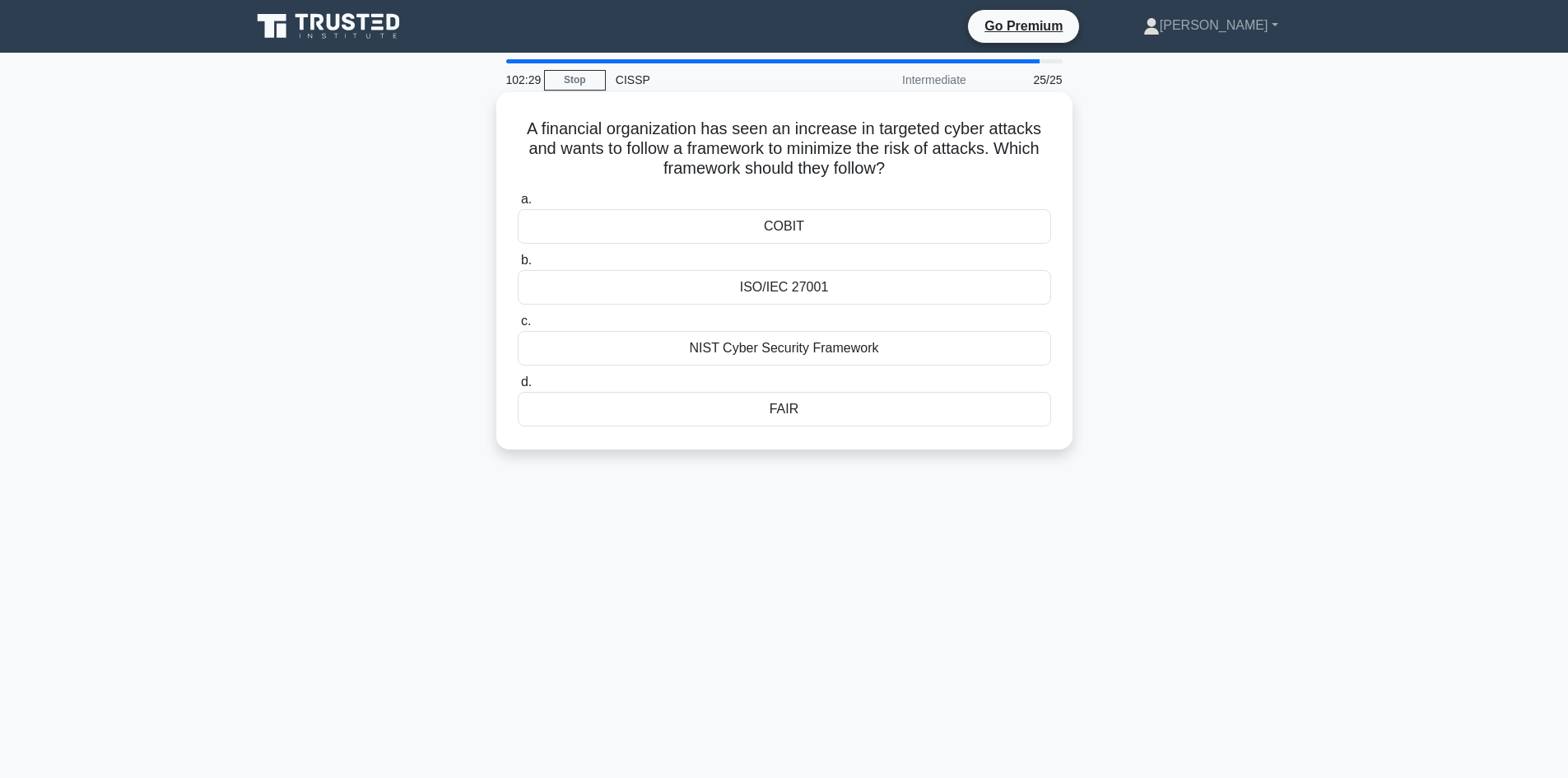
click at [802, 350] on div "NIST Cyber Security Framework" at bounding box center [784, 348] width 533 height 34
click at [517, 327] on input "c. NIST Cyber Security Framework" at bounding box center [517, 322] width 0 height 11
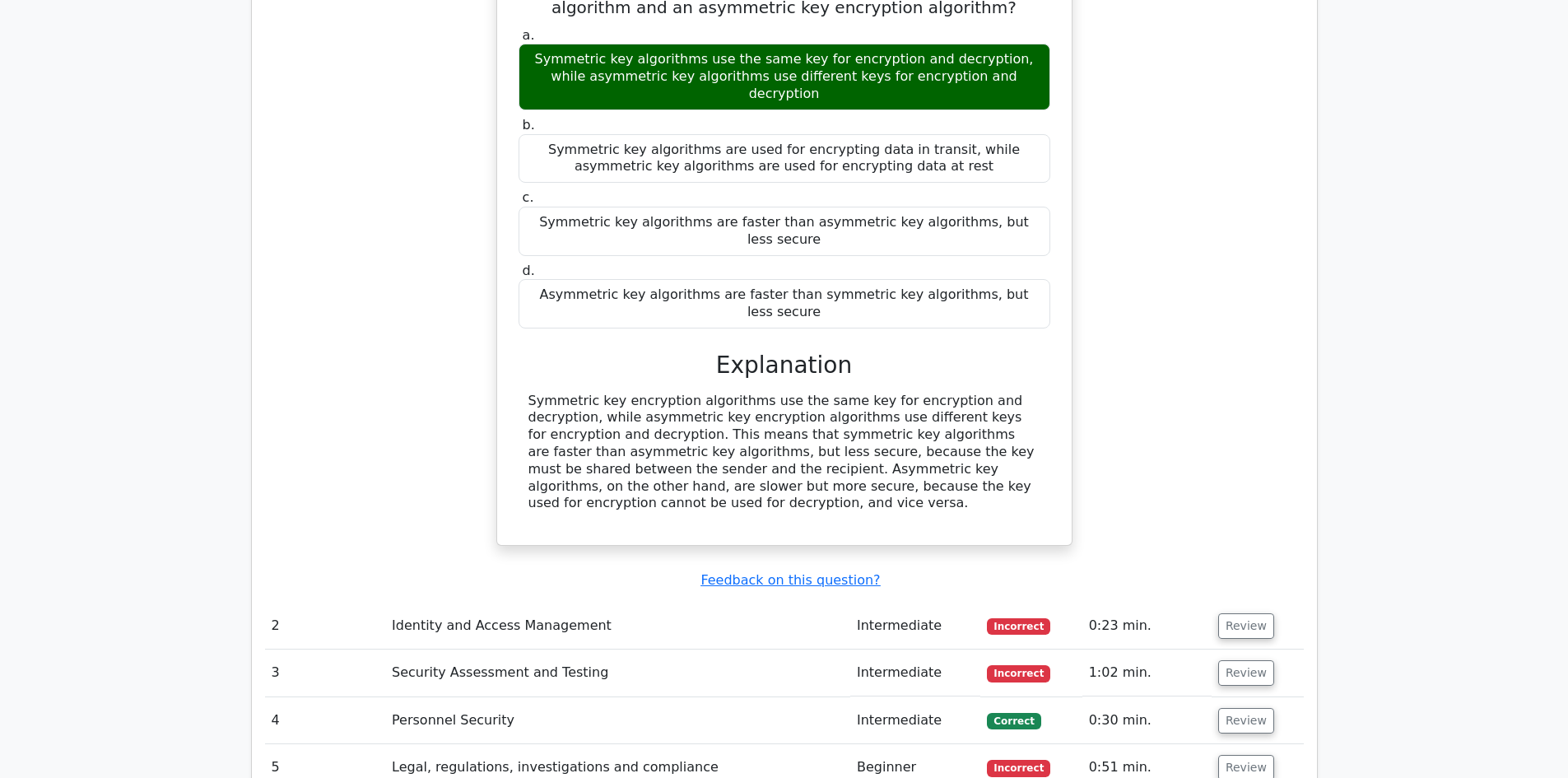
scroll to position [1977, 0]
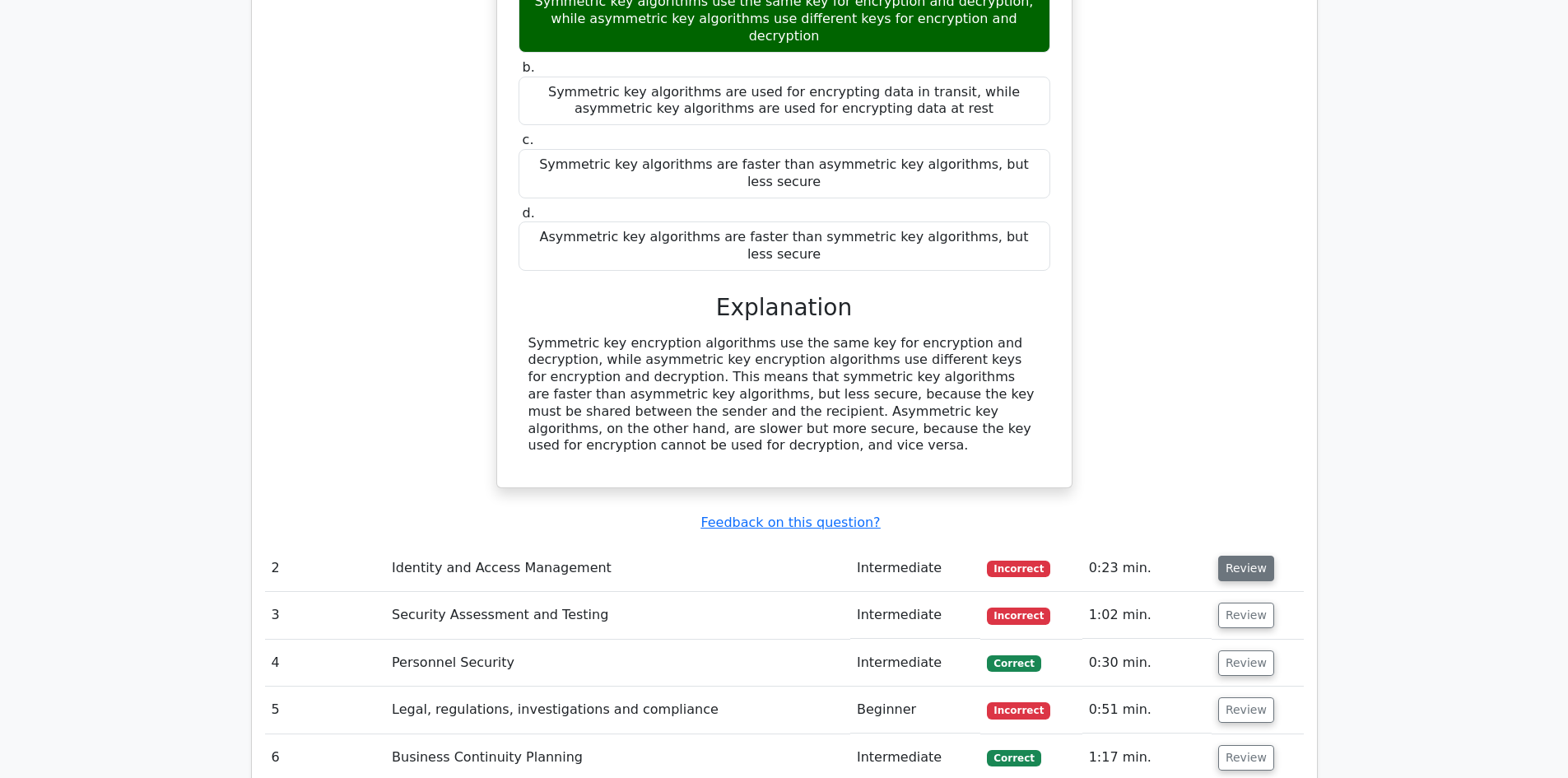
click at [1242, 556] on button "Review" at bounding box center [1246, 569] width 56 height 26
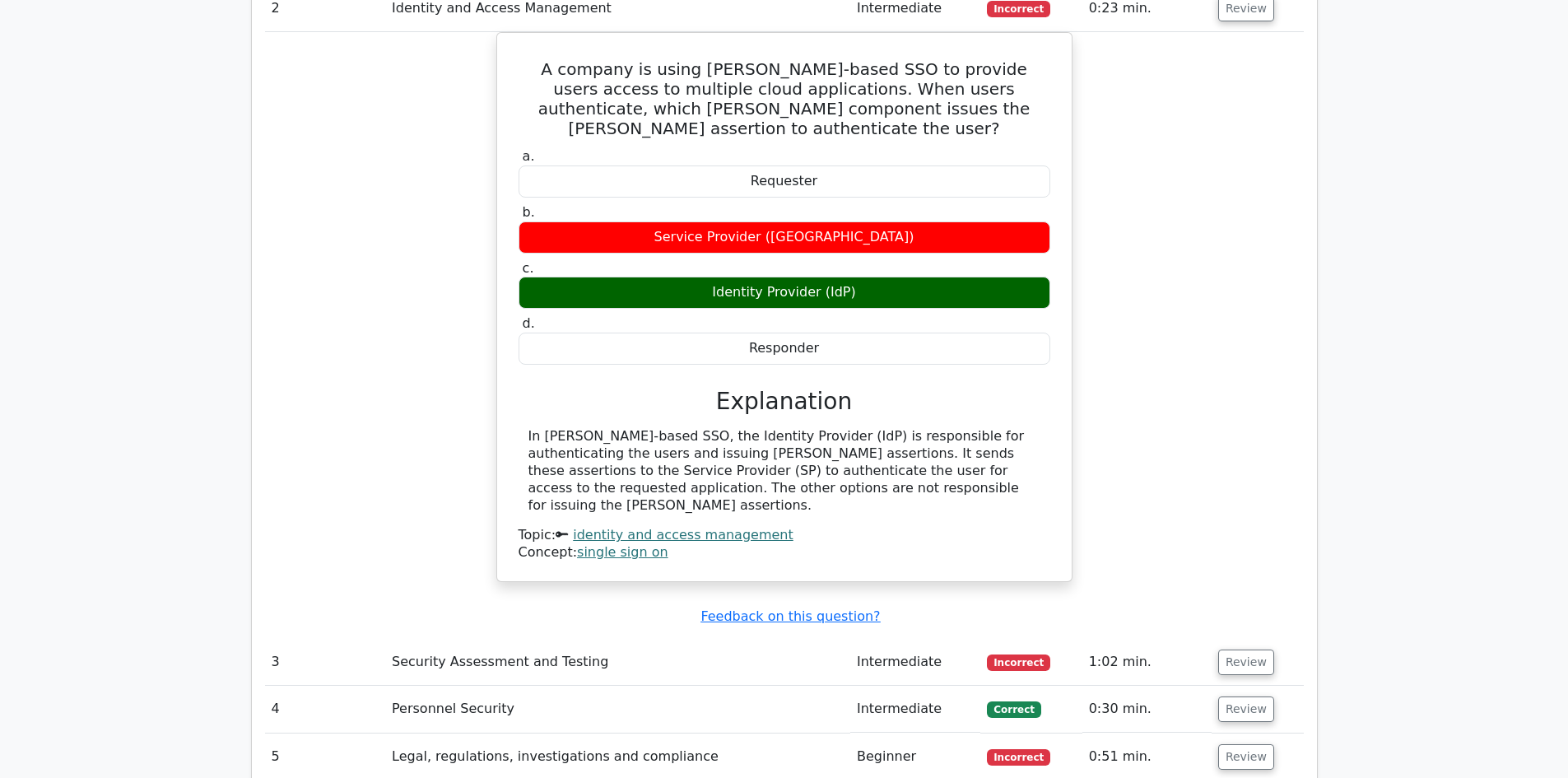
scroll to position [2636, 0]
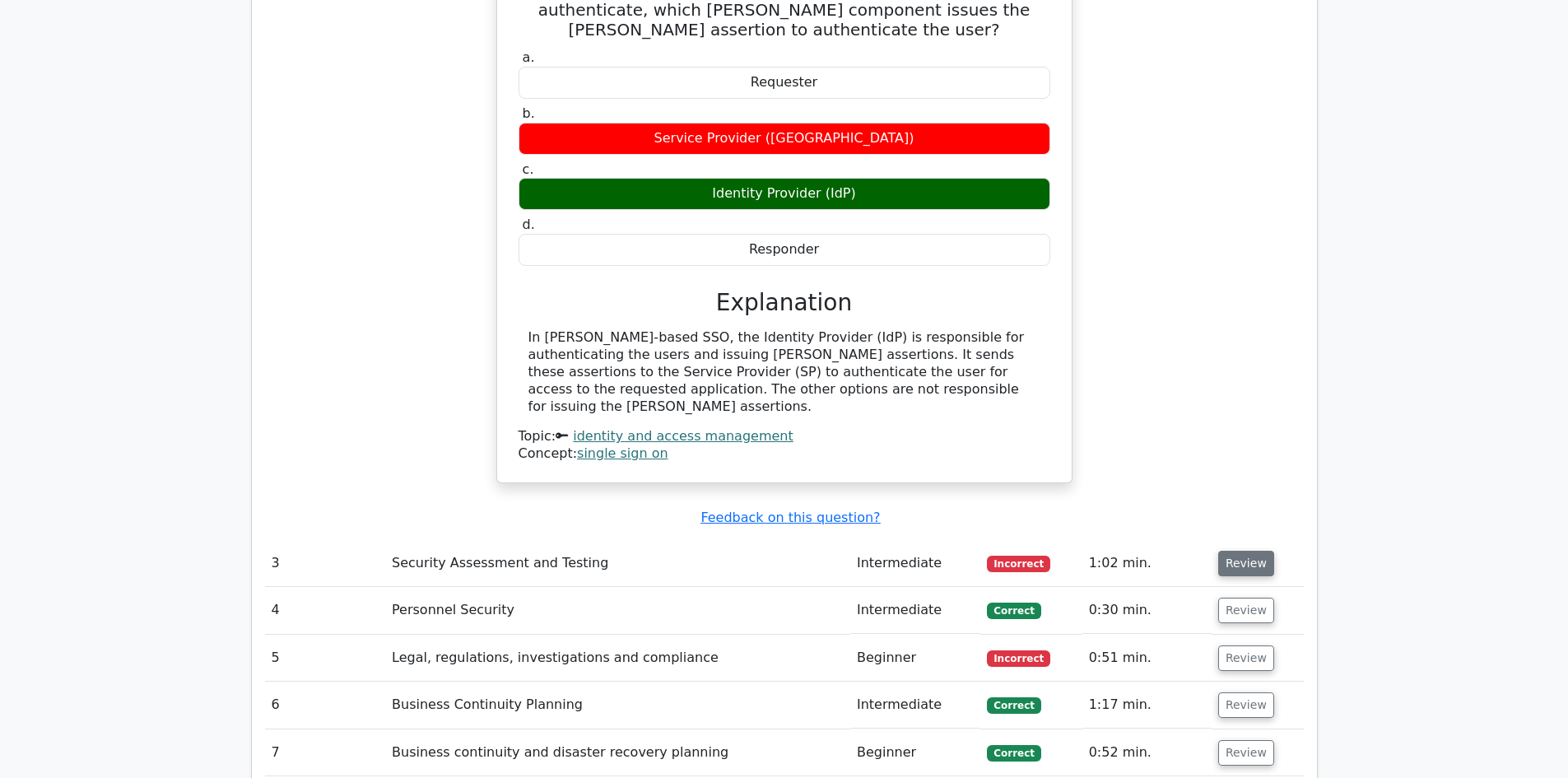
click at [1242, 551] on button "Review" at bounding box center [1246, 564] width 56 height 26
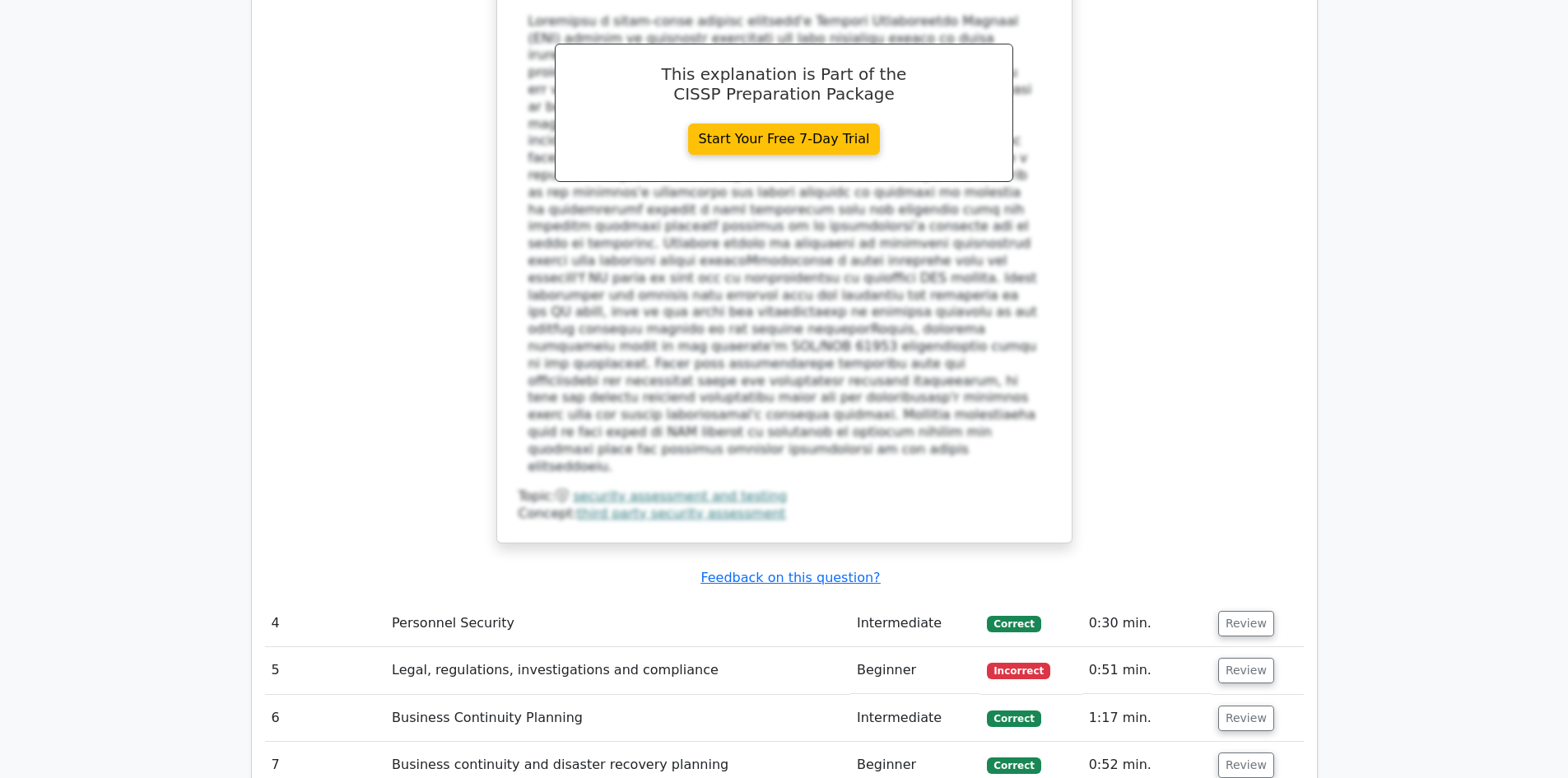
scroll to position [3623, 0]
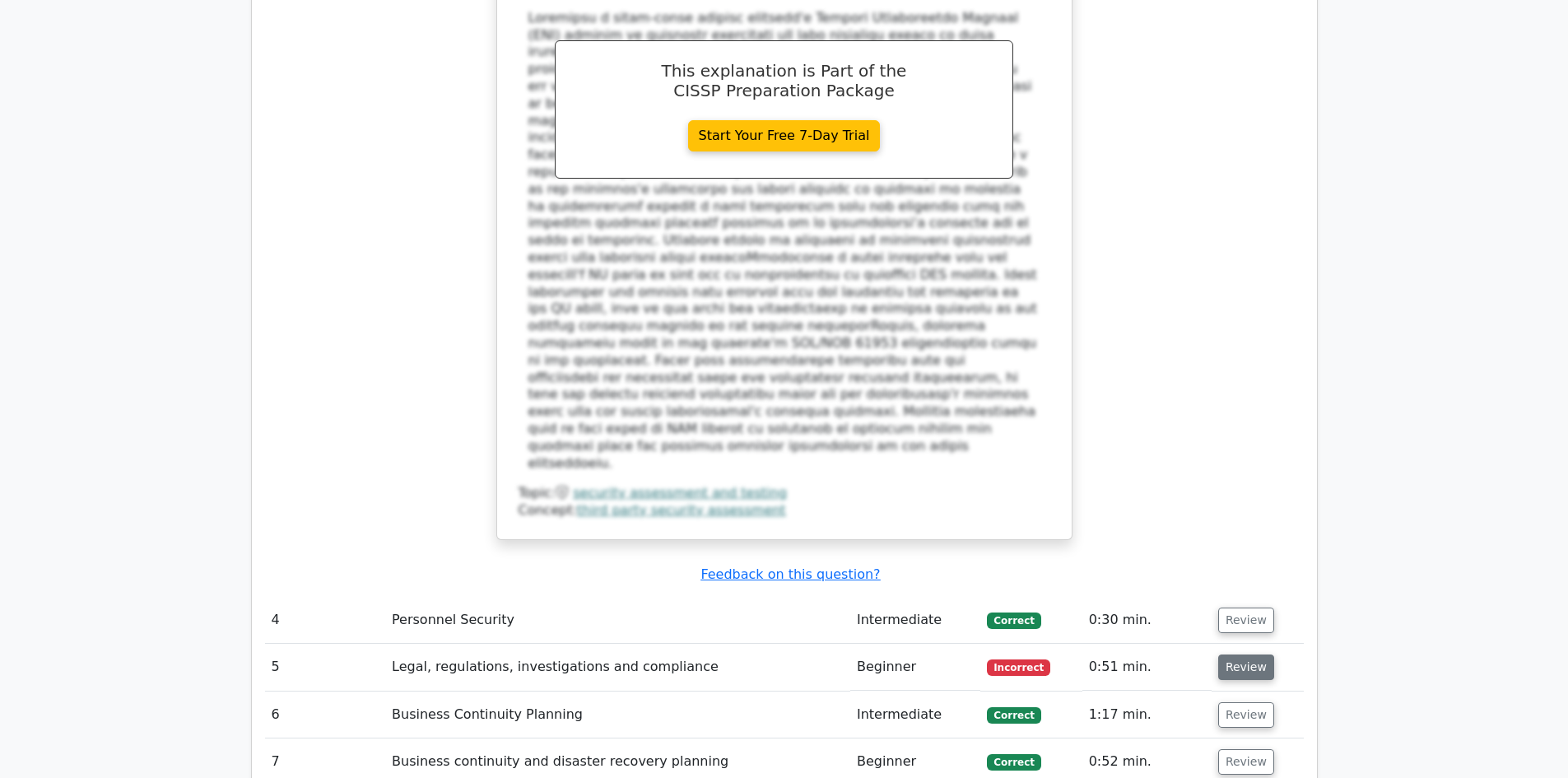
click at [1229, 654] on button "Review" at bounding box center [1246, 667] width 56 height 26
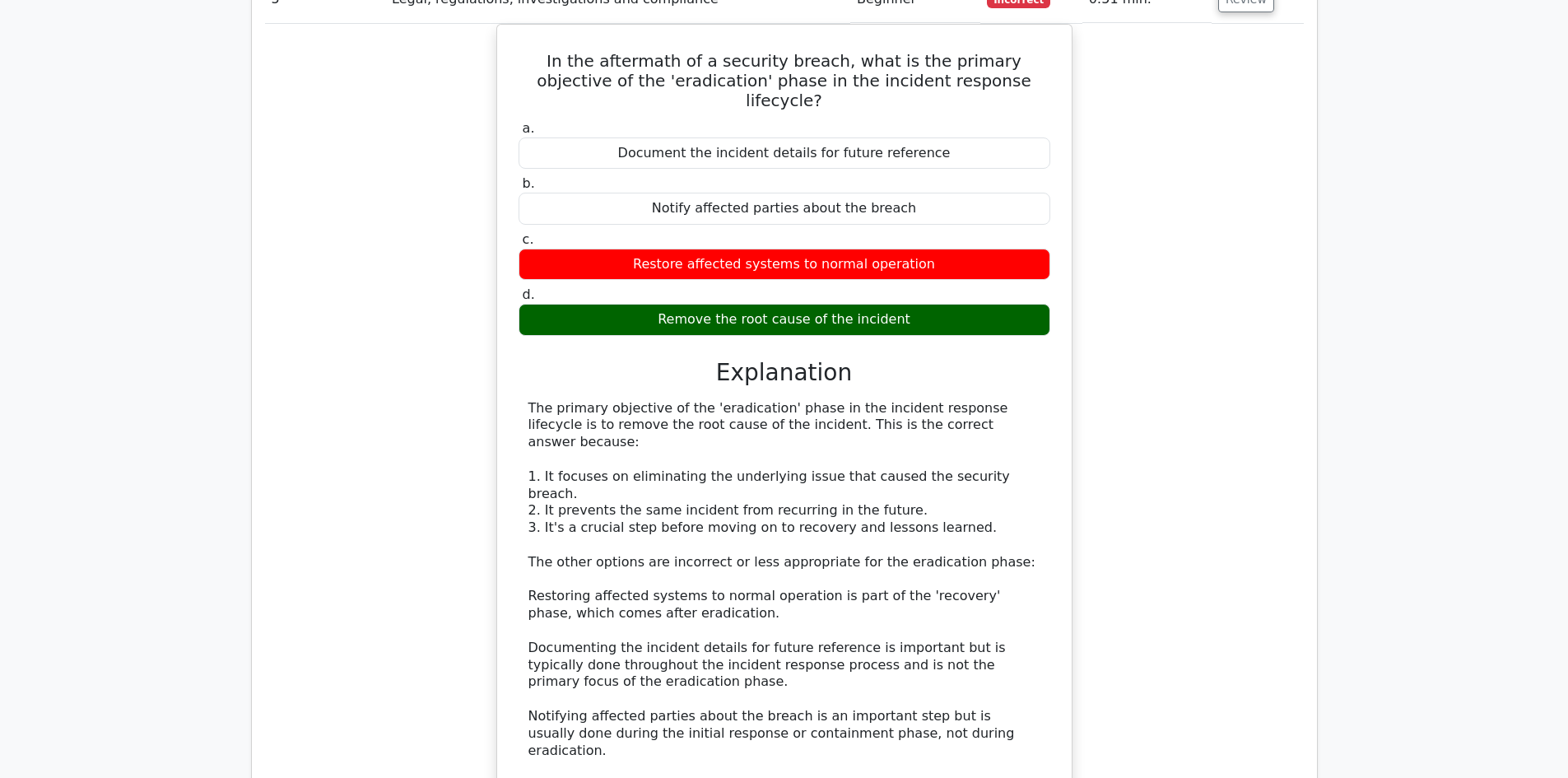
scroll to position [4447, 0]
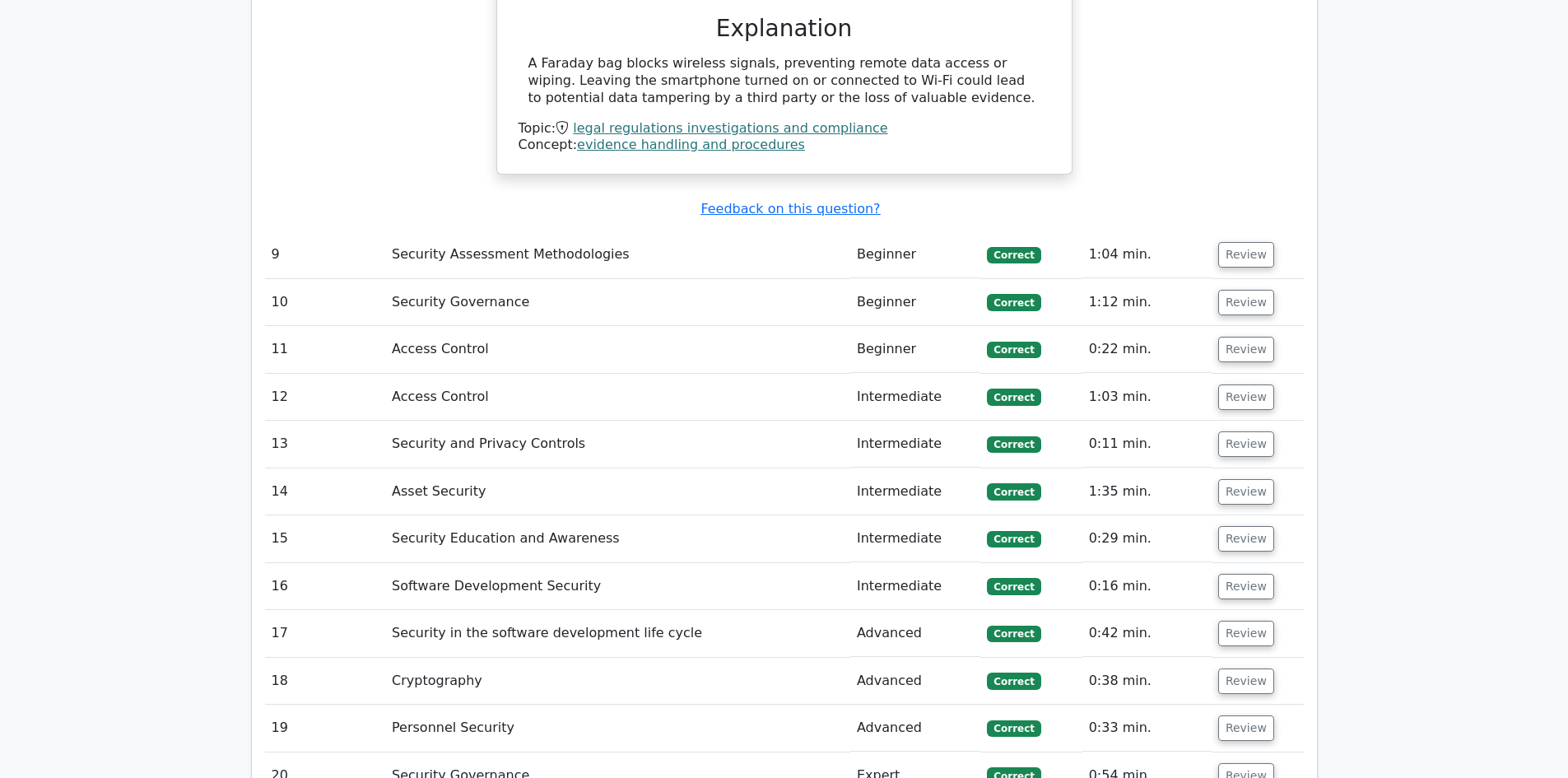
scroll to position [5765, 0]
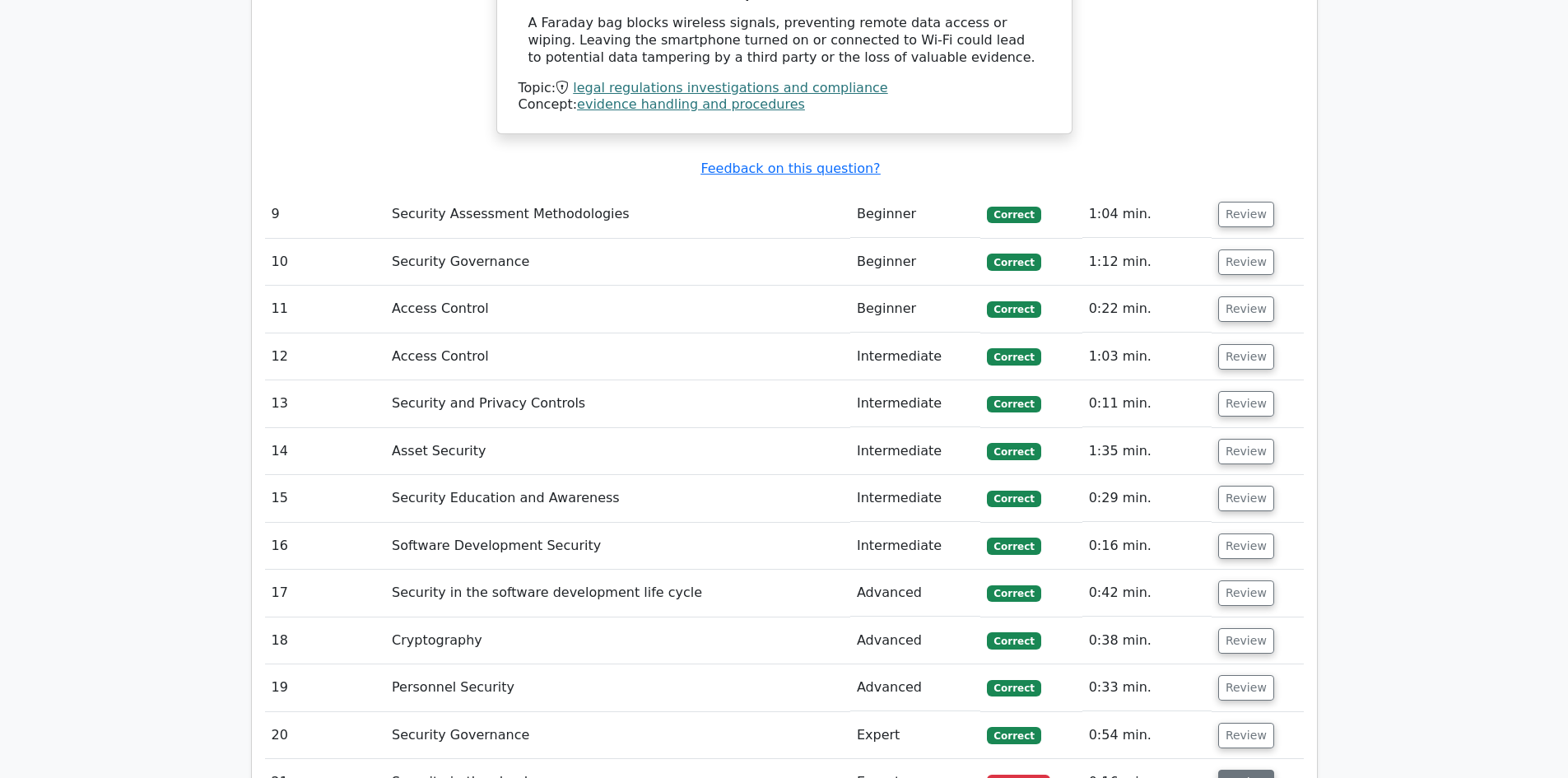
click at [1231, 770] on button "Review" at bounding box center [1246, 783] width 56 height 26
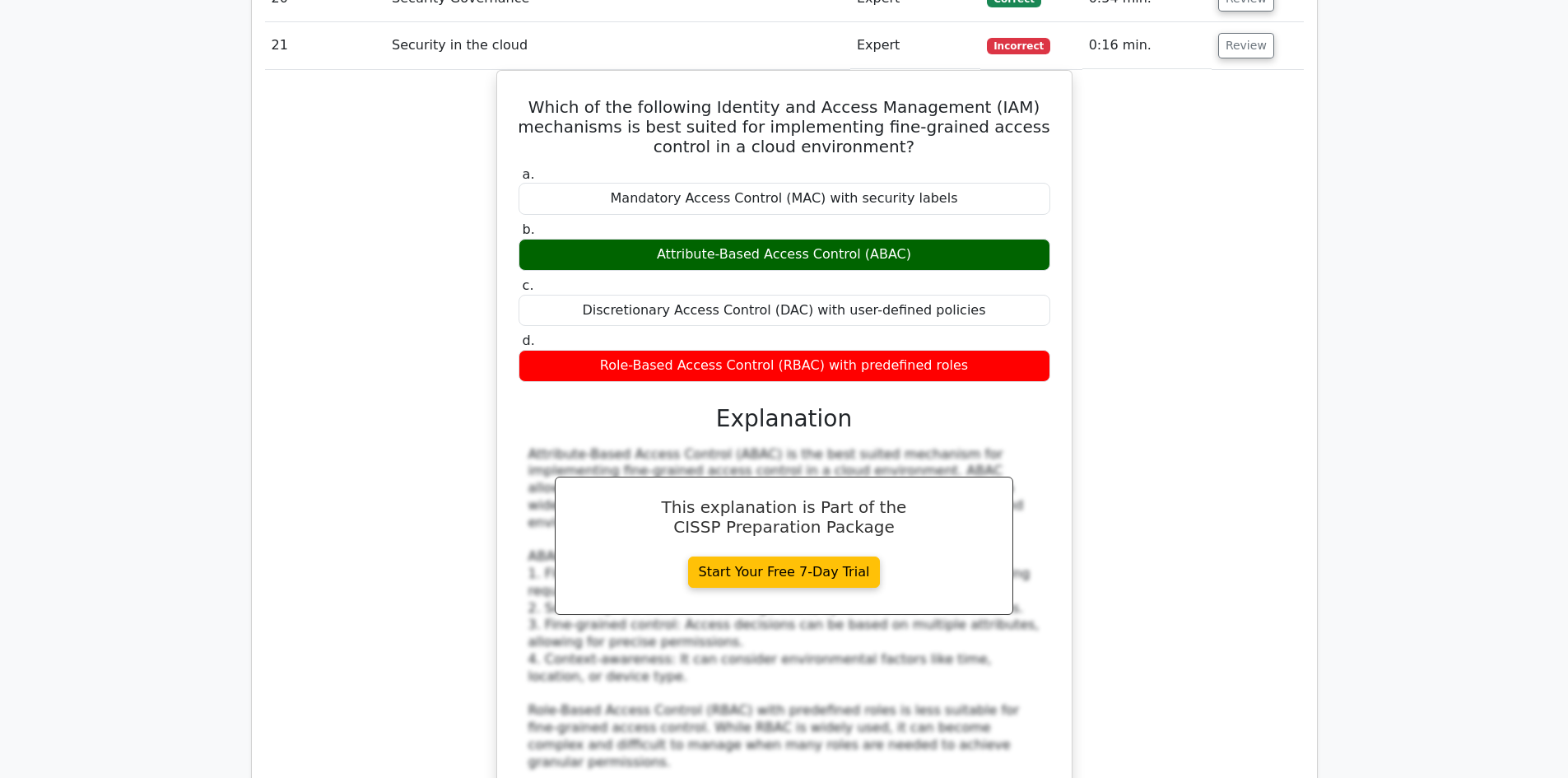
scroll to position [6836, 0]
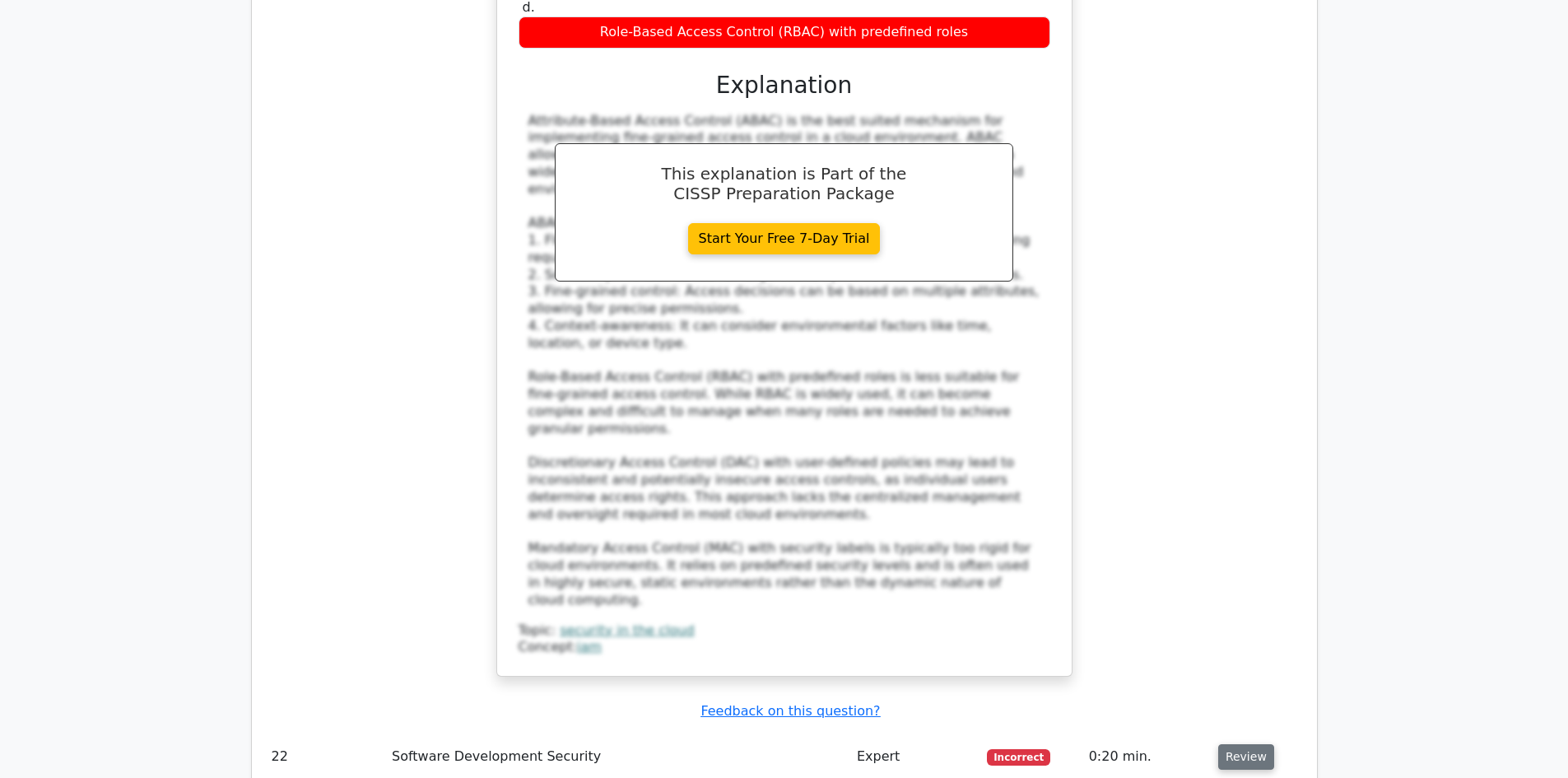
click at [1240, 745] on button "Review" at bounding box center [1246, 758] width 56 height 26
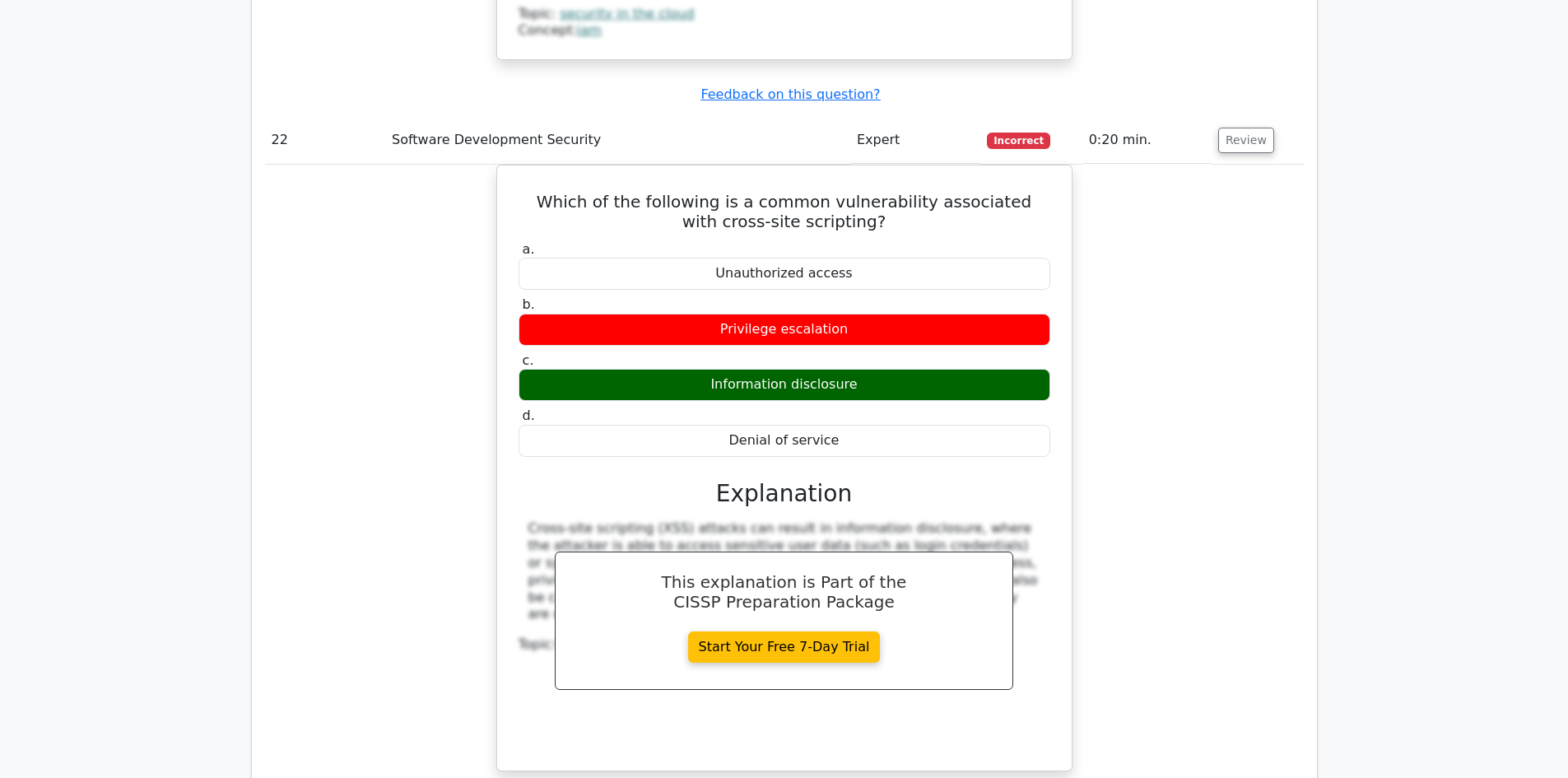
scroll to position [7577, 0]
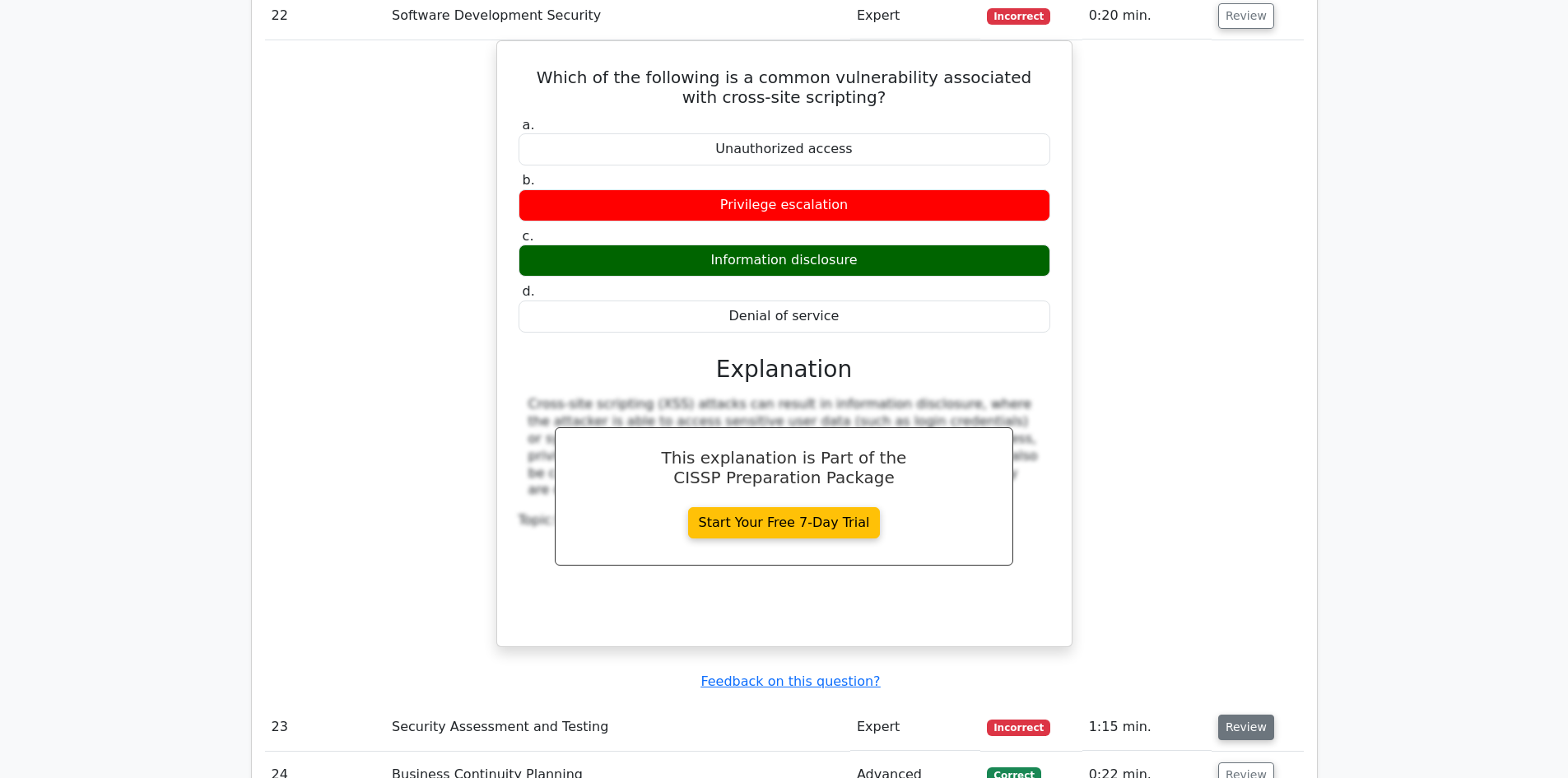
click at [1233, 715] on button "Review" at bounding box center [1246, 728] width 56 height 26
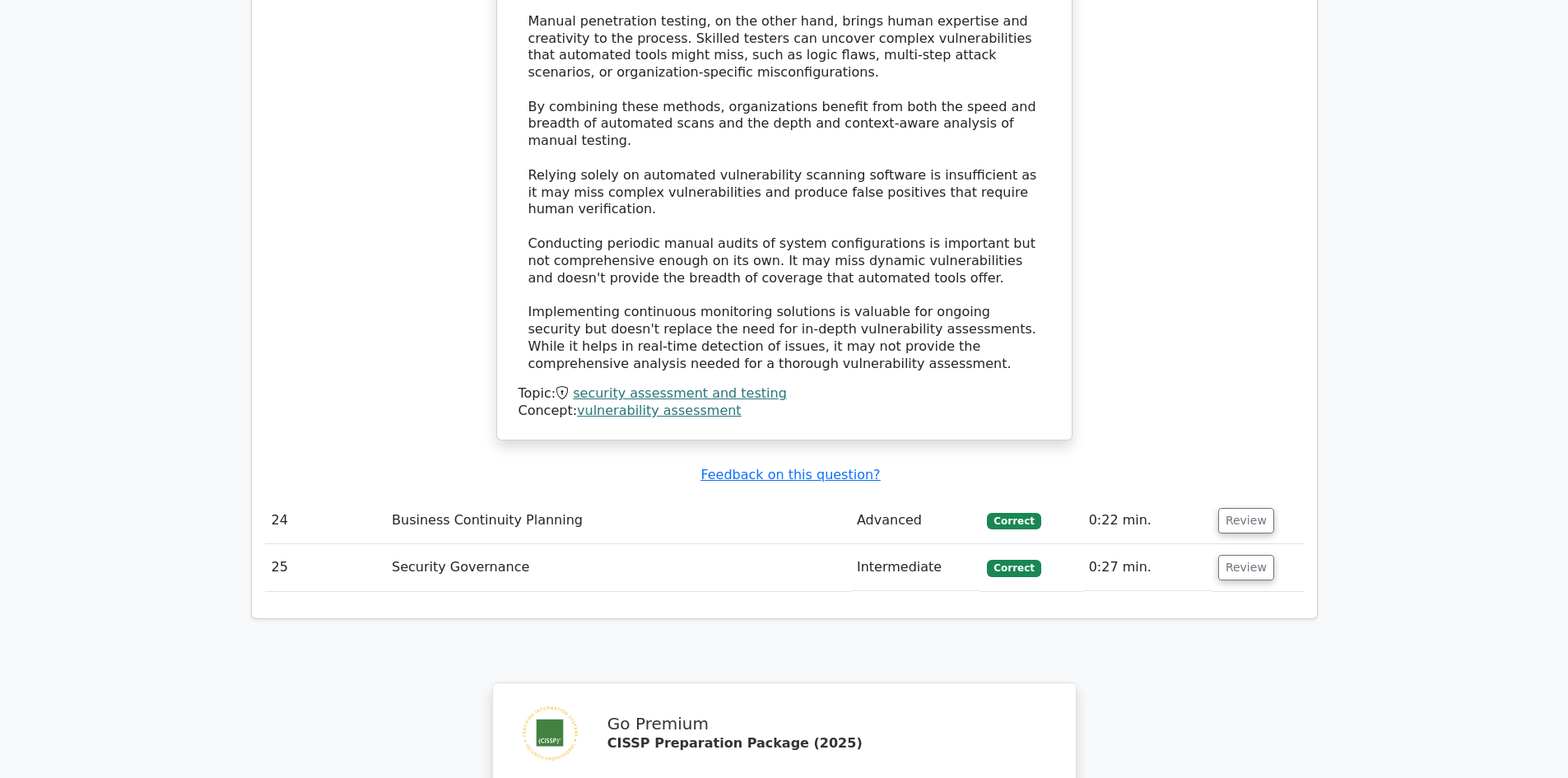
scroll to position [8977, 0]
